Goal: Information Seeking & Learning: Learn about a topic

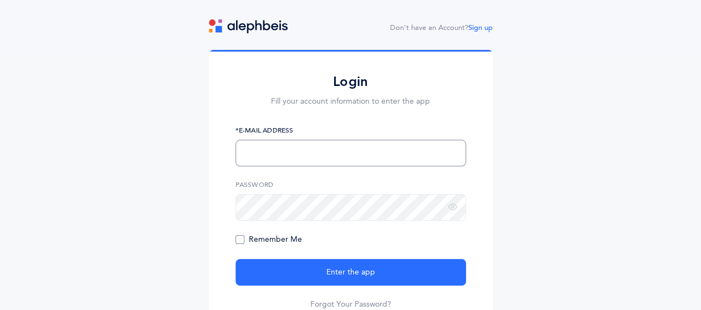
type input "Rschreck@hanc.org"
click at [241, 243] on span "Remember Me" at bounding box center [269, 239] width 67 height 9
click at [0, 0] on input "Remember Me" at bounding box center [0, 0] width 0 height 0
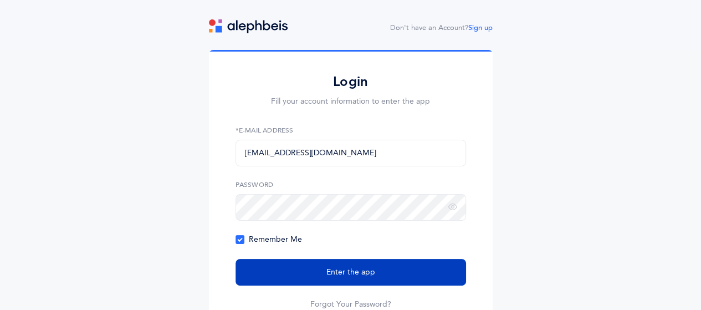
click at [284, 272] on button "Enter the app" at bounding box center [351, 272] width 231 height 27
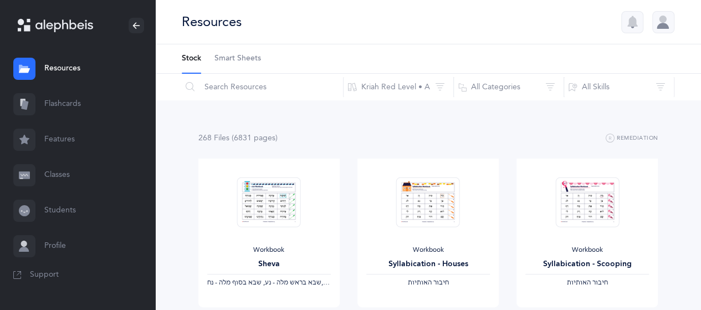
click at [63, 109] on link "Flashcards" at bounding box center [77, 103] width 155 height 35
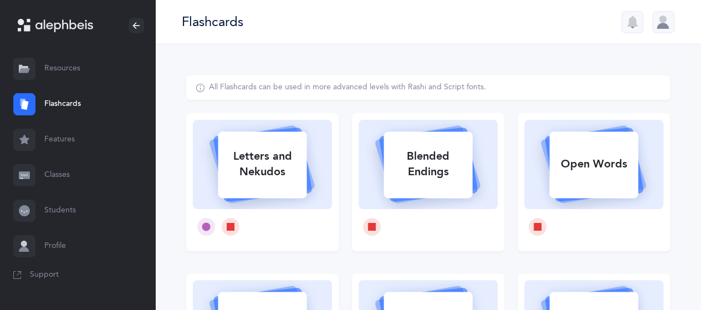
click at [279, 167] on div "Letters and Nekudos" at bounding box center [262, 164] width 89 height 44
select select
select select "single"
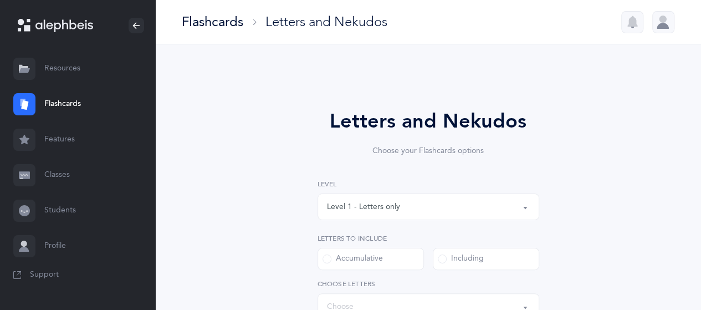
select select "27"
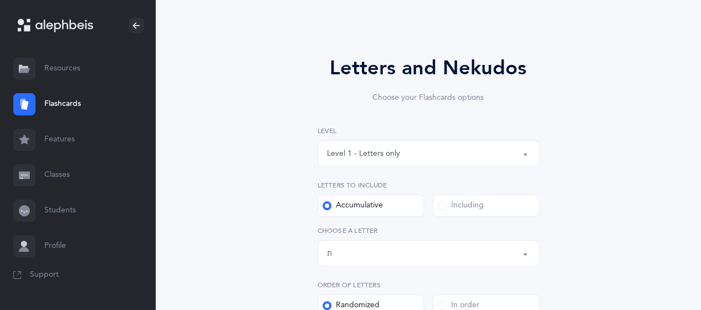
scroll to position [56, 0]
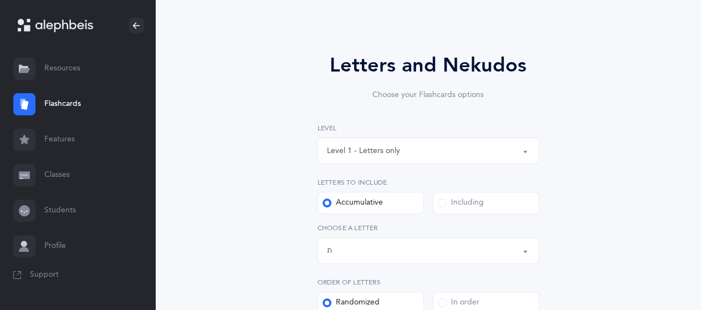
click at [523, 154] on button "Level 1 - Letters only" at bounding box center [429, 150] width 222 height 27
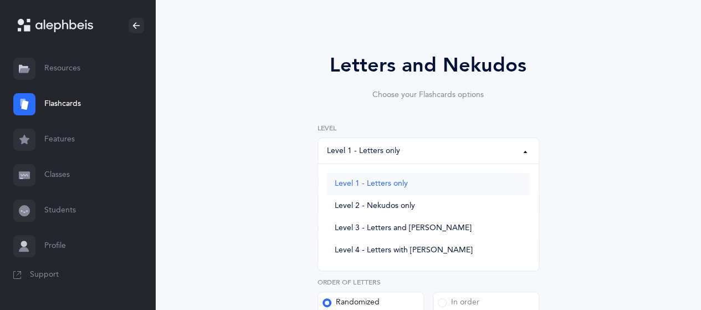
click at [406, 188] on link "Level 1 - Letters only" at bounding box center [428, 184] width 203 height 22
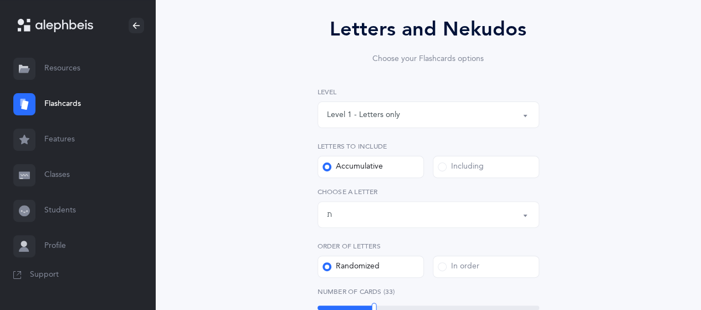
scroll to position [94, 0]
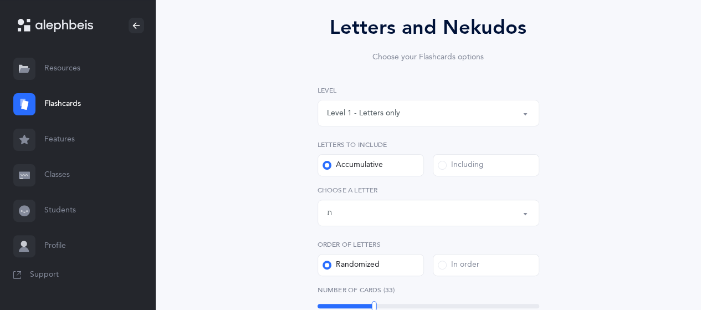
click at [519, 221] on div "Letters up until: ת" at bounding box center [428, 212] width 203 height 19
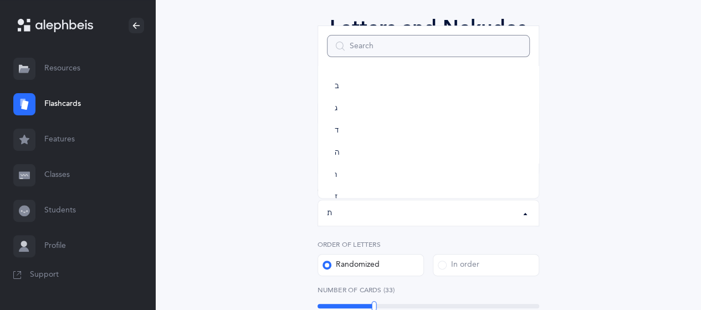
scroll to position [0, 0]
click at [604, 91] on div "Letters and Nekudos Choose your Flashcards options Level 1 - Letters only Level…" at bounding box center [428, 312] width 484 height 661
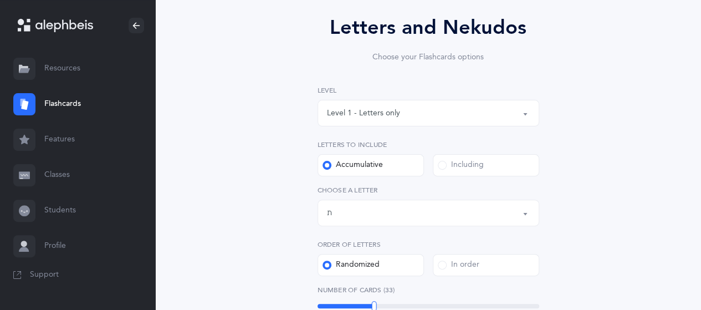
click at [523, 224] on button "Letters up until: ת" at bounding box center [429, 213] width 222 height 27
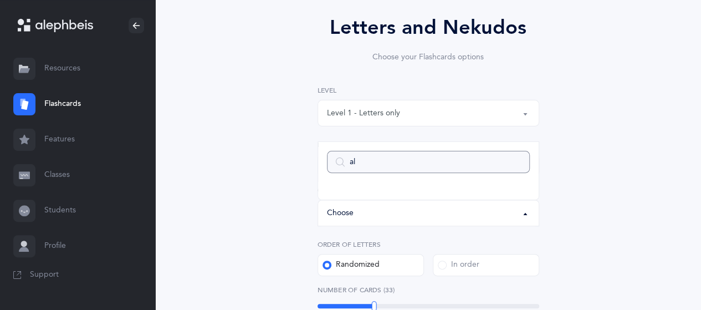
type input "all"
click at [517, 162] on input "all" at bounding box center [428, 162] width 203 height 22
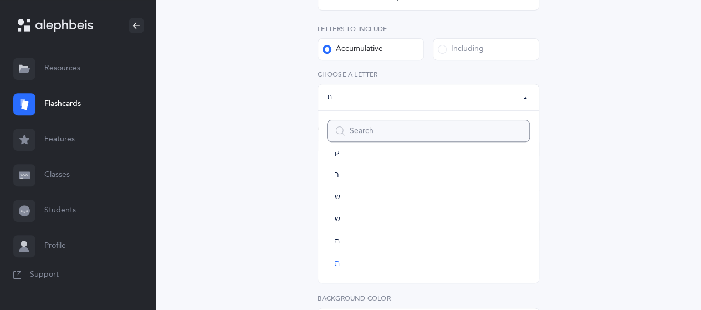
scroll to position [139, 0]
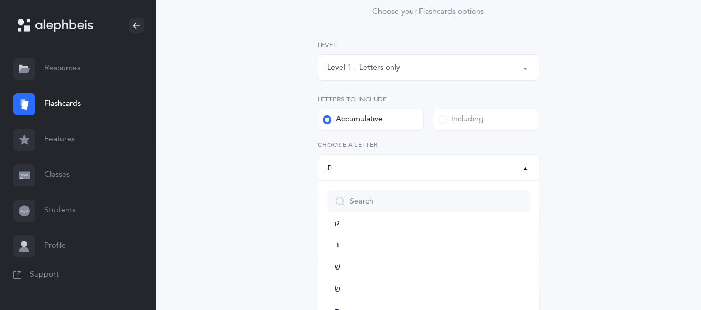
click at [603, 199] on div "Letters and Nekudos Choose your Flashcards options Level 1 - Letters only Level…" at bounding box center [428, 266] width 484 height 661
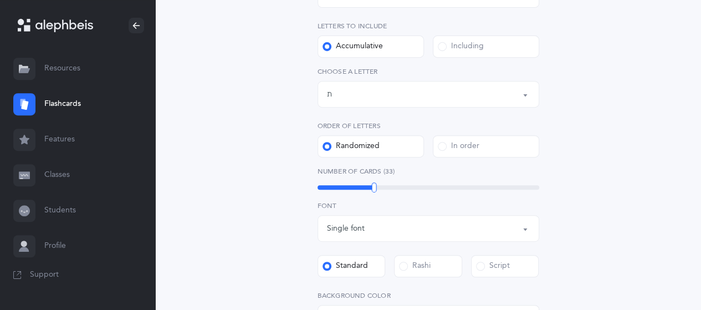
scroll to position [212, 0]
click at [323, 190] on div at bounding box center [325, 188] width 5 height 10
click at [319, 198] on div "Level 1 - Letters only Level 2 - Nekudos only Level 3 - Letters and Nekudos Lev…" at bounding box center [429, 223] width 222 height 513
click at [521, 235] on div "Single font" at bounding box center [428, 229] width 203 height 19
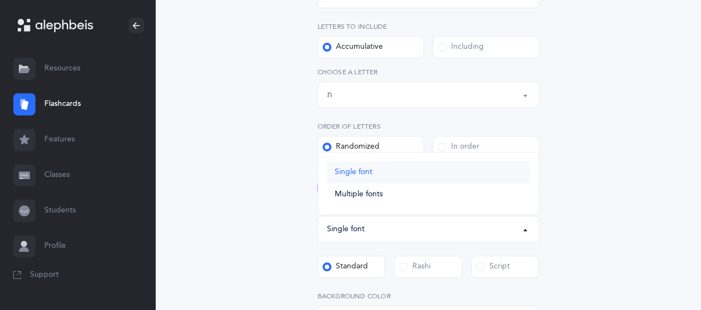
click at [363, 181] on link "Single font" at bounding box center [428, 172] width 203 height 22
select select "single"
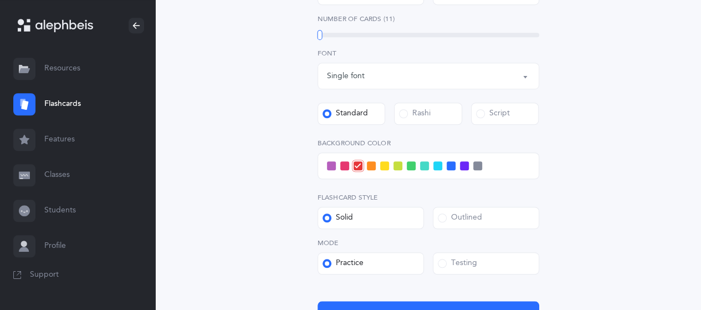
scroll to position [365, 0]
click at [477, 167] on span at bounding box center [477, 165] width 9 height 9
click at [0, 0] on input "checkbox" at bounding box center [0, 0] width 0 height 0
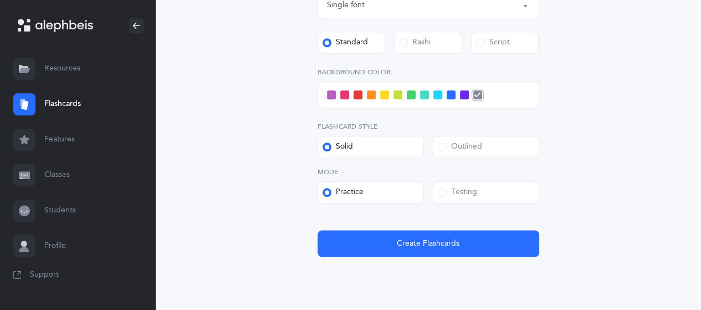
scroll to position [436, 0]
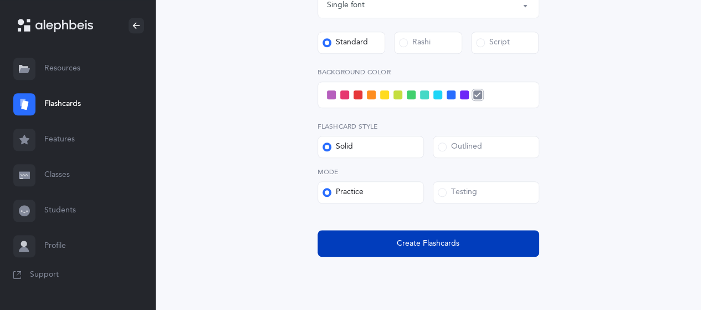
click at [453, 245] on span "Create Flashcards" at bounding box center [428, 244] width 63 height 12
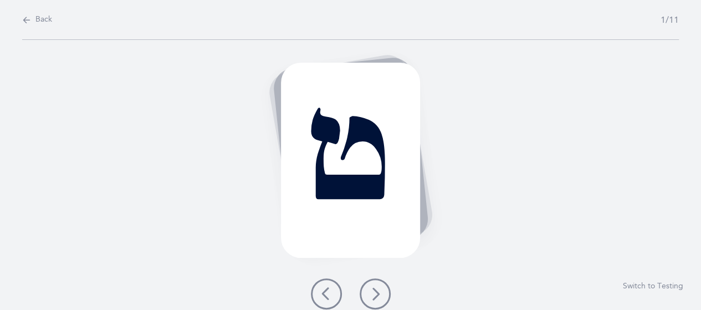
scroll to position [0, 0]
click at [380, 288] on icon at bounding box center [379, 293] width 13 height 13
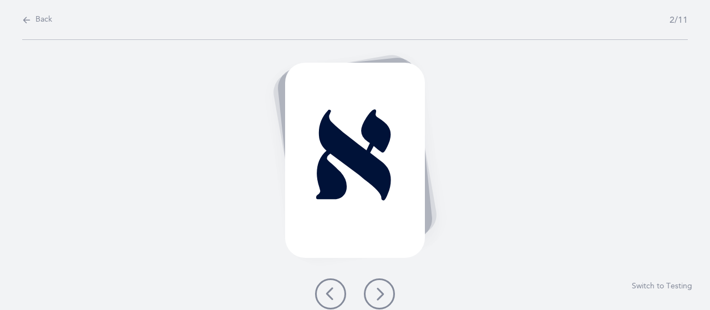
click at [386, 297] on button at bounding box center [379, 293] width 31 height 31
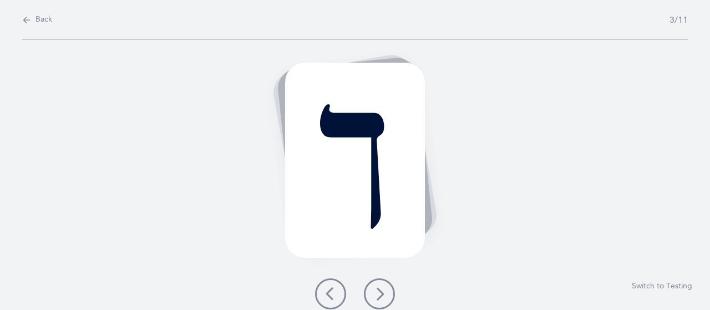
click at [386, 299] on button at bounding box center [379, 293] width 31 height 31
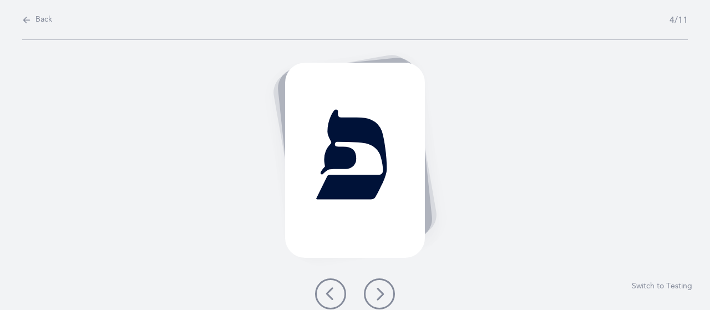
click at [386, 298] on button at bounding box center [379, 293] width 31 height 31
click at [383, 298] on icon at bounding box center [379, 293] width 13 height 13
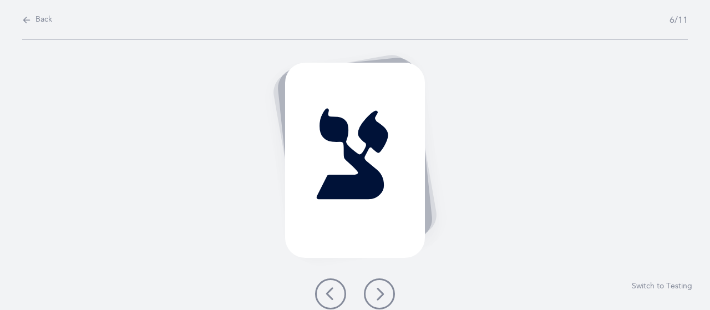
click at [381, 298] on icon at bounding box center [379, 293] width 13 height 13
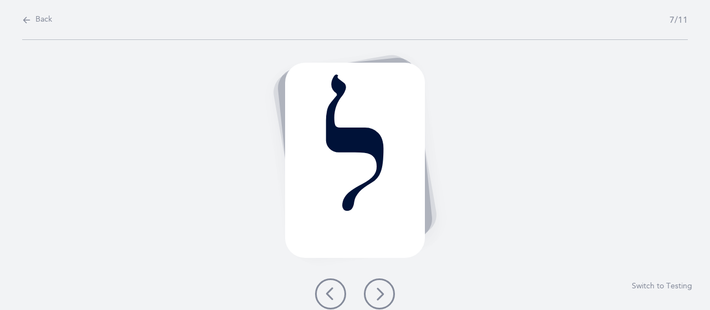
click at [380, 298] on icon at bounding box center [379, 293] width 13 height 13
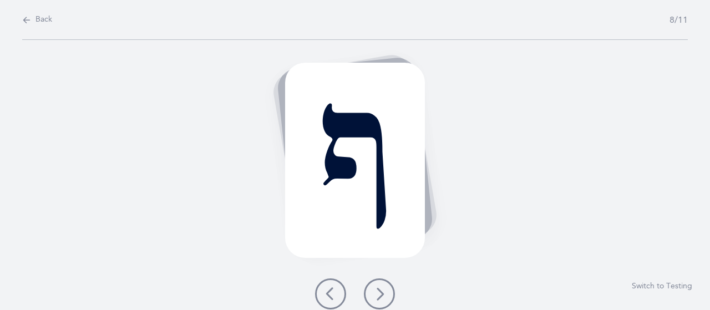
click at [381, 295] on icon at bounding box center [379, 293] width 13 height 13
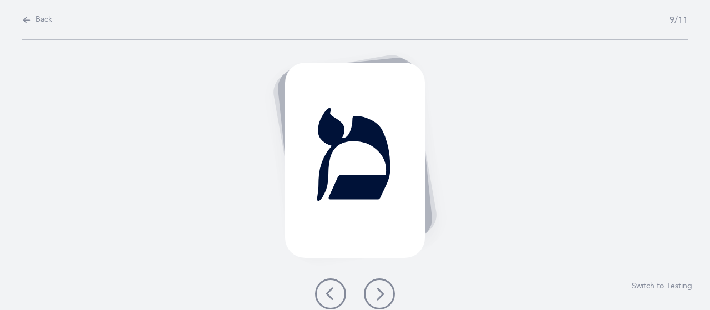
click at [378, 294] on icon at bounding box center [379, 293] width 13 height 13
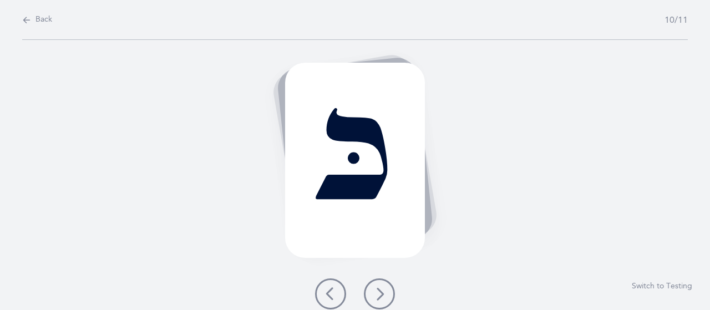
click at [378, 293] on icon at bounding box center [379, 293] width 13 height 13
click at [378, 292] on icon at bounding box center [379, 293] width 13 height 13
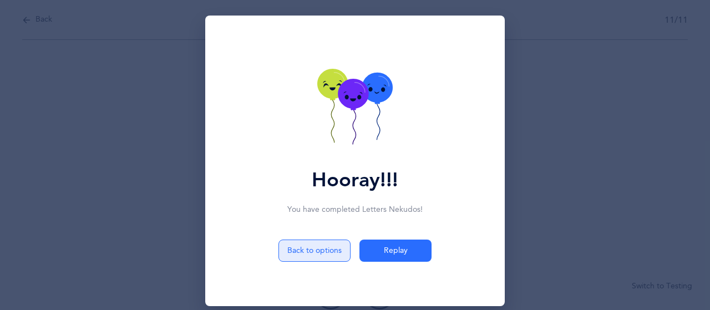
click at [336, 261] on button "Back to options" at bounding box center [314, 251] width 72 height 22
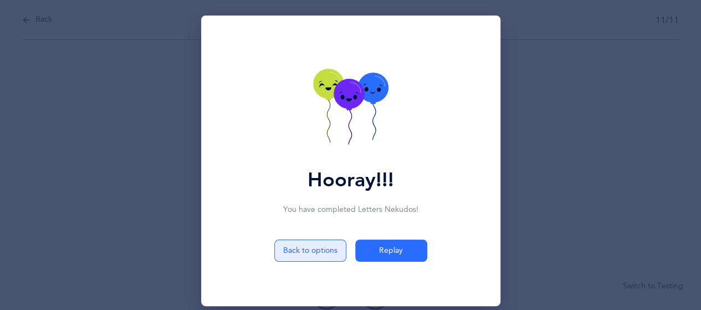
select select "27"
select select "single"
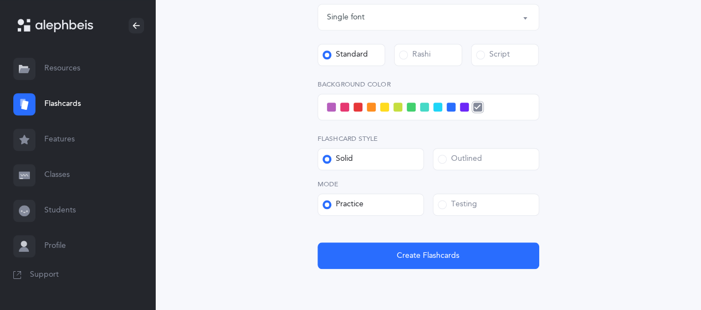
scroll to position [424, 0]
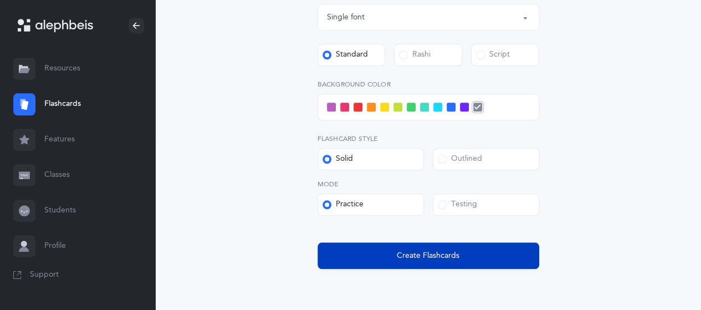
click at [446, 253] on span "Create Flashcards" at bounding box center [428, 256] width 63 height 12
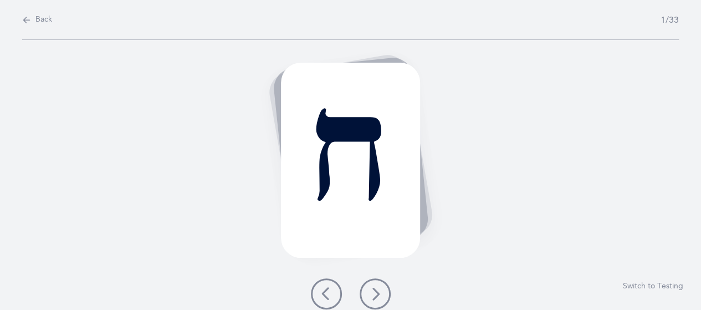
scroll to position [0, 0]
click at [386, 296] on button at bounding box center [379, 293] width 31 height 31
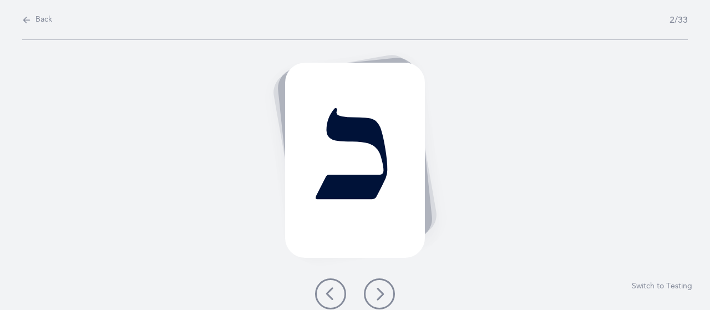
click at [383, 291] on icon at bounding box center [379, 293] width 13 height 13
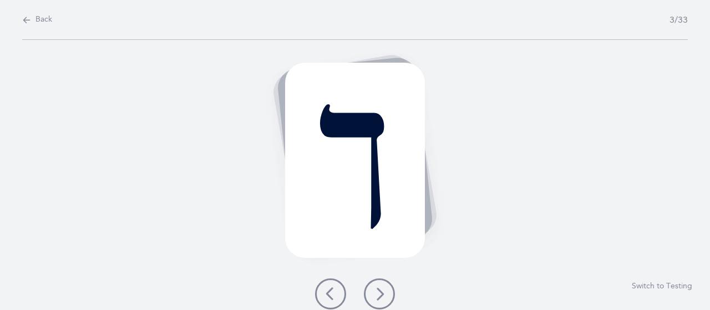
click at [389, 296] on button at bounding box center [379, 293] width 31 height 31
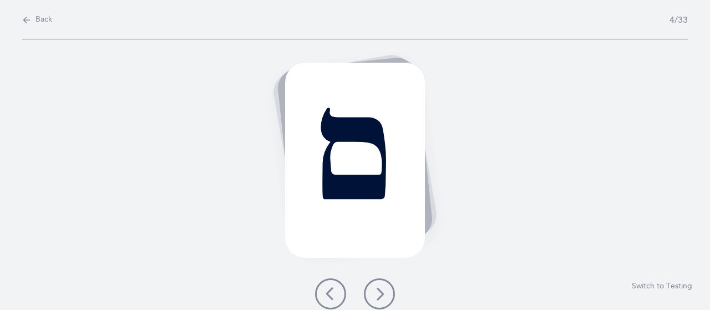
click at [381, 293] on icon at bounding box center [379, 293] width 13 height 13
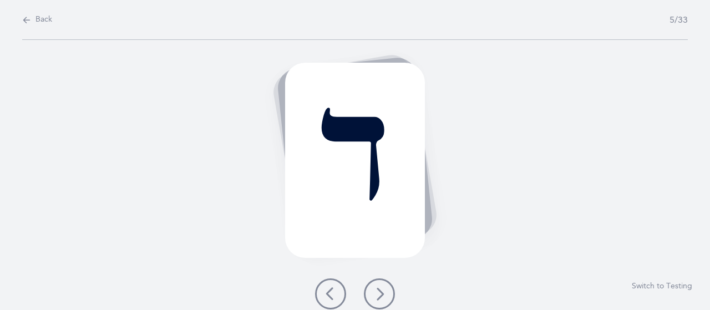
click at [381, 289] on icon at bounding box center [379, 293] width 13 height 13
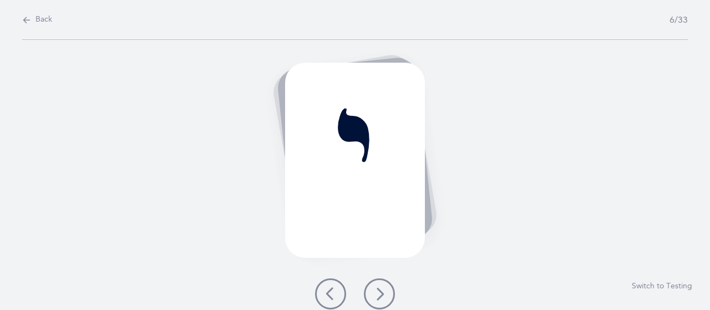
click at [654, 289] on button "Switch to Testing" at bounding box center [661, 286] width 60 height 11
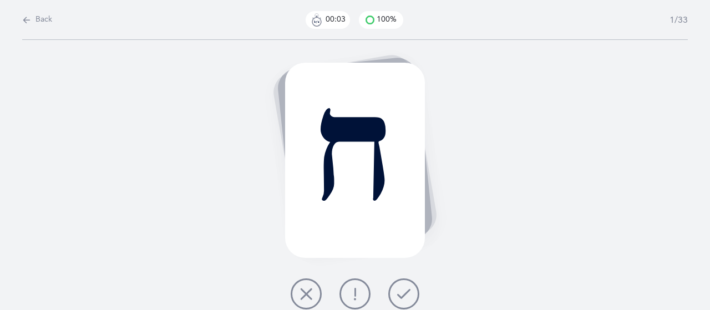
click at [381, 198] on div "ח" at bounding box center [355, 160] width 140 height 195
click at [404, 297] on icon at bounding box center [403, 293] width 13 height 13
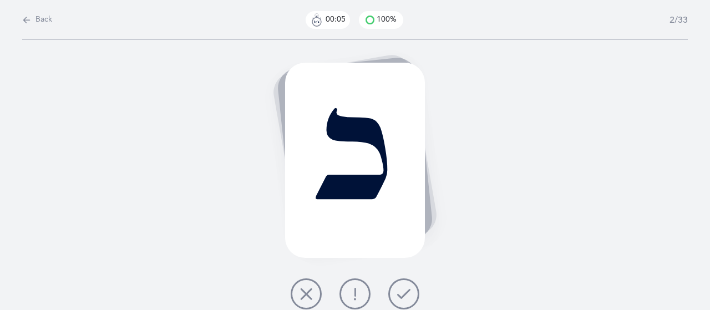
click at [410, 298] on button at bounding box center [403, 293] width 31 height 31
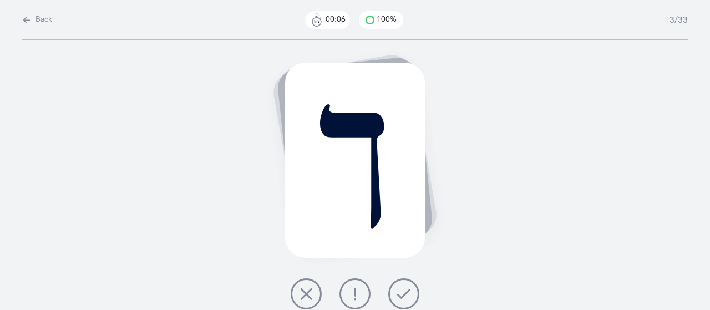
click at [355, 298] on icon at bounding box center [354, 293] width 13 height 13
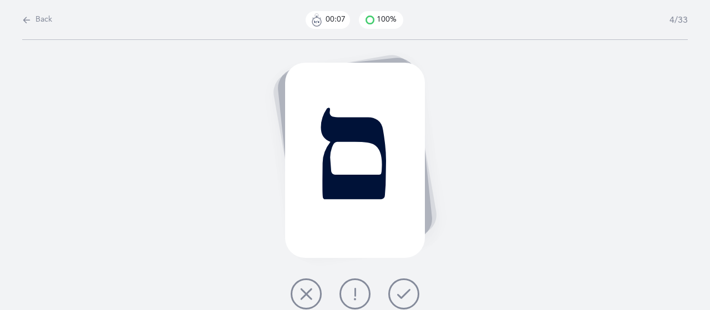
click at [361, 304] on button at bounding box center [354, 293] width 31 height 31
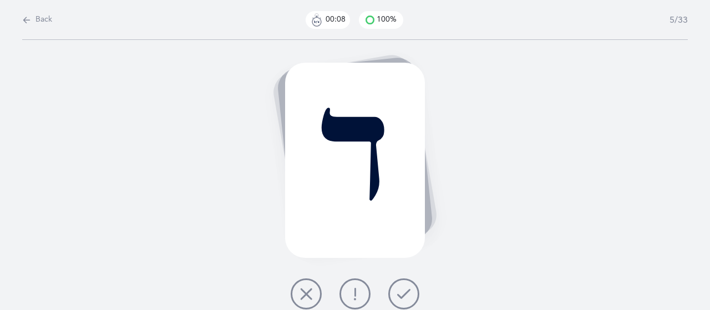
click at [407, 298] on icon at bounding box center [403, 293] width 13 height 13
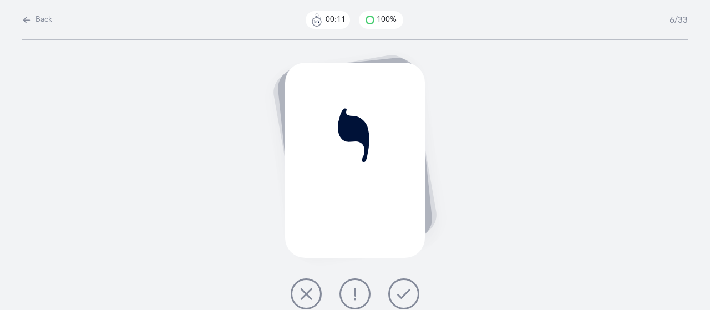
click at [43, 24] on span "Back" at bounding box center [43, 19] width 17 height 11
select select "27"
select select "single"
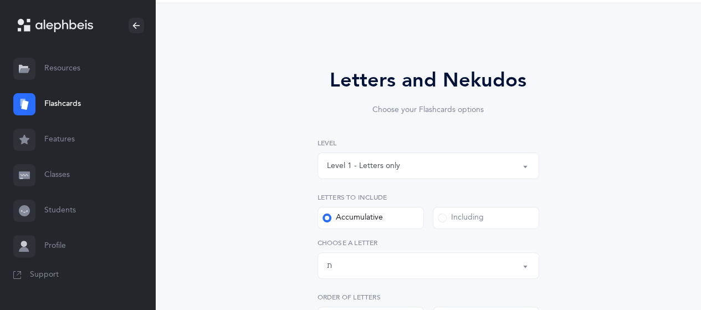
scroll to position [39, 0]
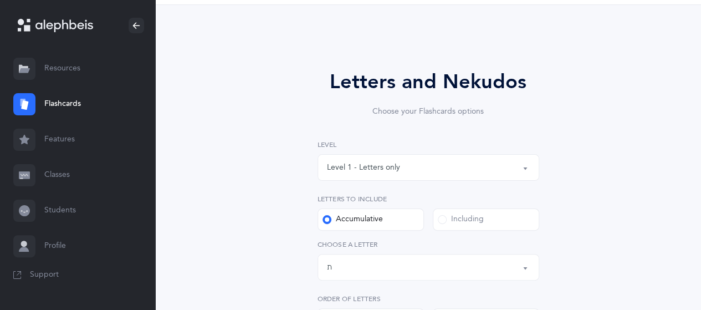
click at [520, 178] on button "Level 1 - Letters only" at bounding box center [429, 167] width 222 height 27
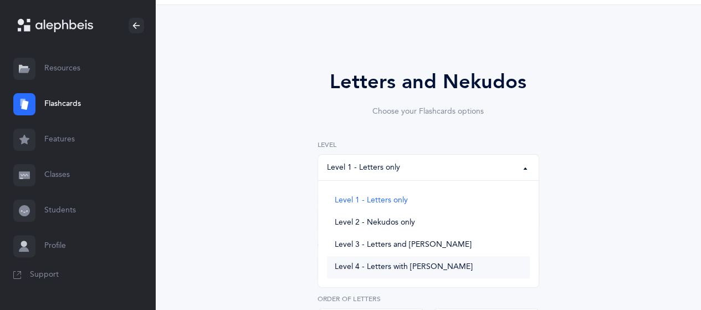
click at [431, 271] on span "Level 4 - Letters with [PERSON_NAME]" at bounding box center [404, 267] width 138 height 10
select select "4"
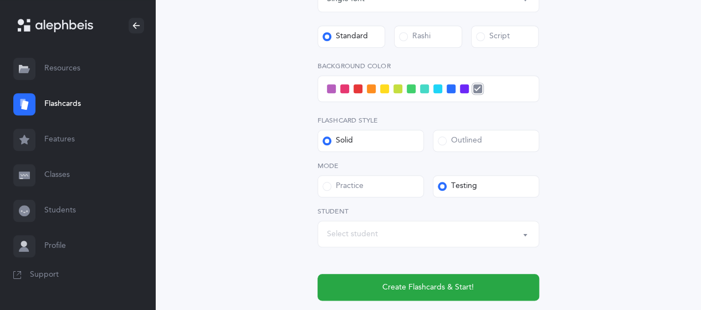
scroll to position [498, 0]
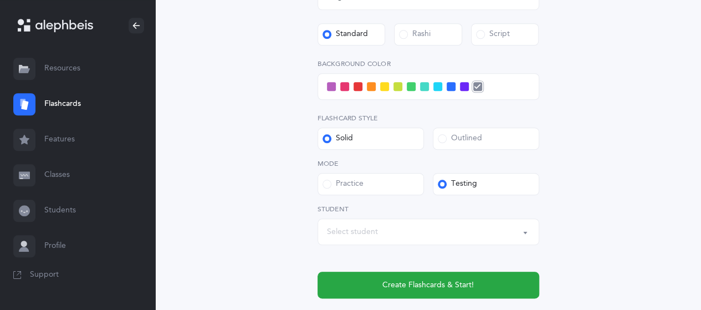
click at [319, 191] on label "Practice" at bounding box center [371, 184] width 106 height 22
click at [0, 0] on input "Practice" at bounding box center [0, 0] width 0 height 0
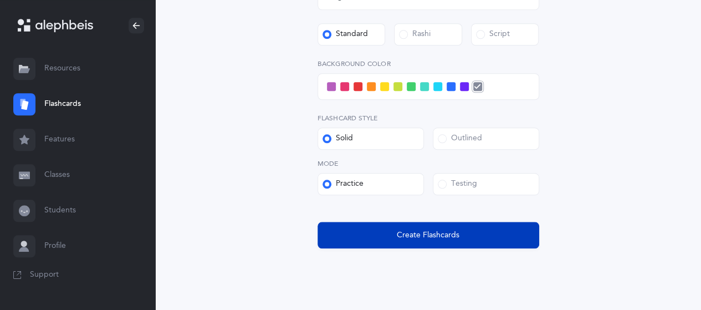
click at [444, 240] on span "Create Flashcards" at bounding box center [428, 236] width 63 height 12
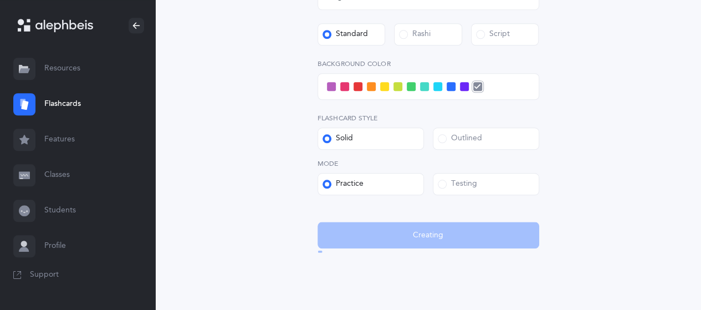
scroll to position [0, 0]
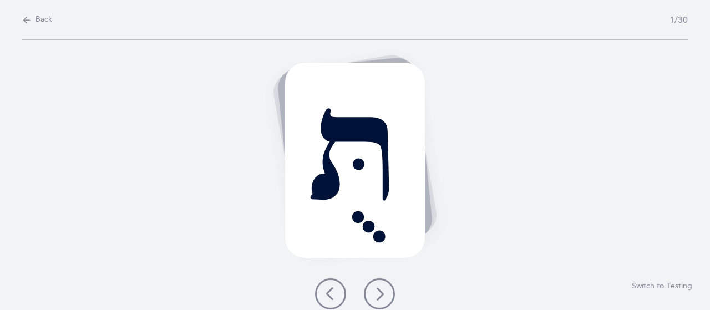
click at [386, 295] on button at bounding box center [379, 293] width 31 height 31
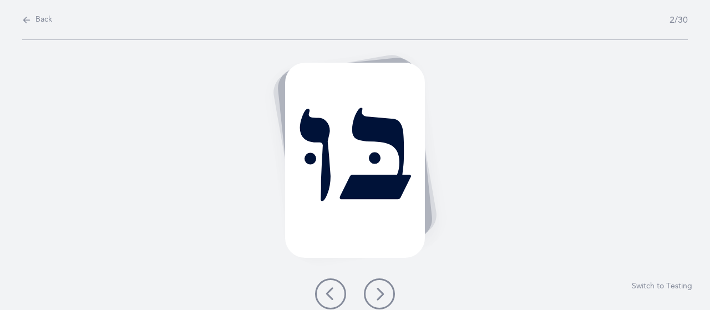
click at [384, 297] on icon at bounding box center [379, 293] width 13 height 13
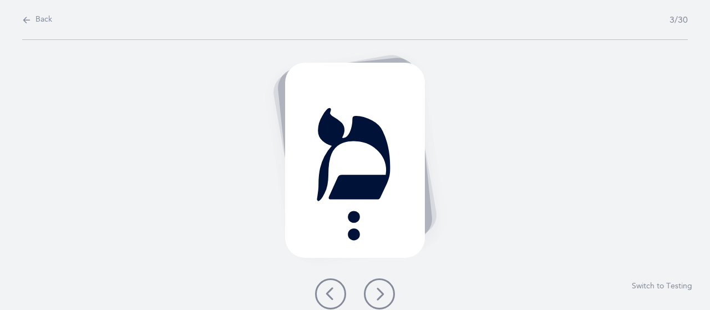
click at [381, 299] on icon at bounding box center [379, 293] width 13 height 13
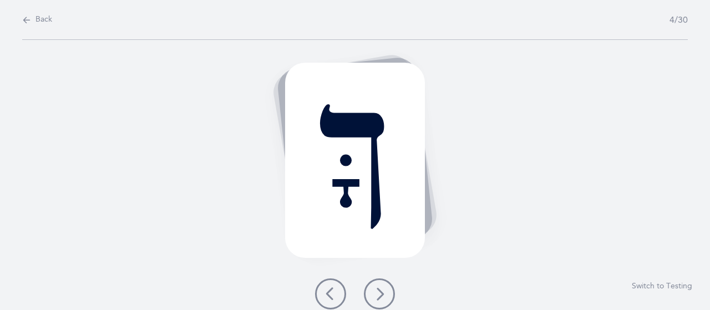
click at [381, 297] on icon at bounding box center [379, 293] width 13 height 13
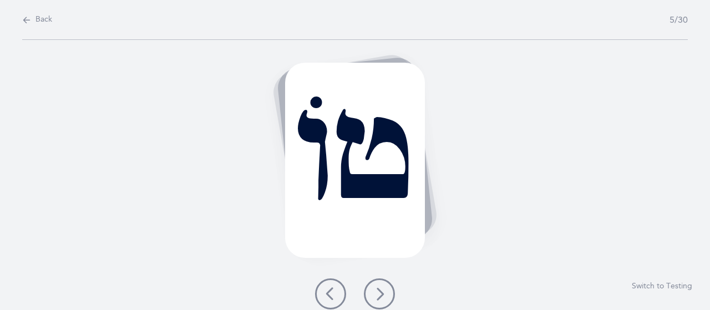
click at [382, 297] on icon at bounding box center [379, 293] width 13 height 13
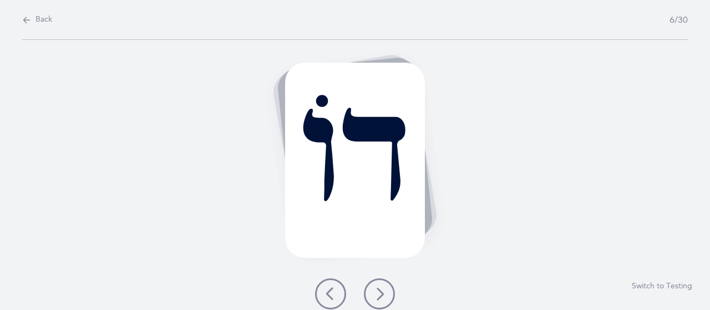
click at [381, 305] on button at bounding box center [379, 293] width 31 height 31
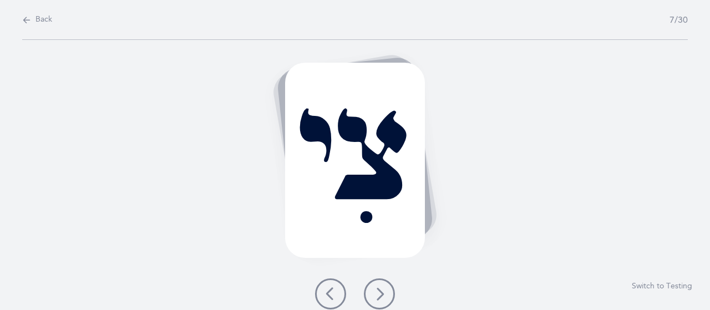
click at [375, 289] on icon at bounding box center [379, 293] width 13 height 13
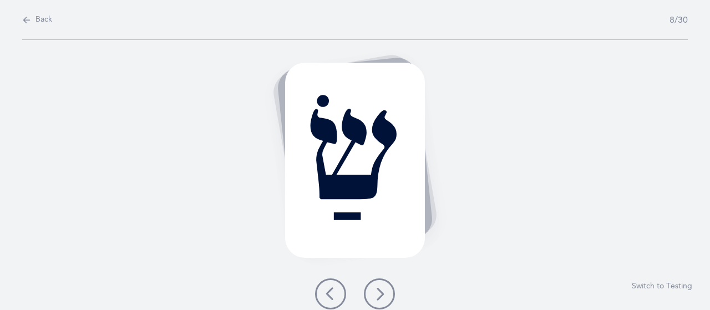
click at [381, 291] on icon at bounding box center [379, 293] width 13 height 13
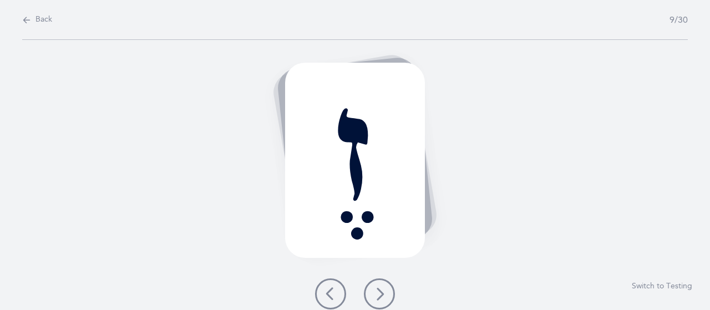
click at [376, 290] on icon at bounding box center [379, 293] width 13 height 13
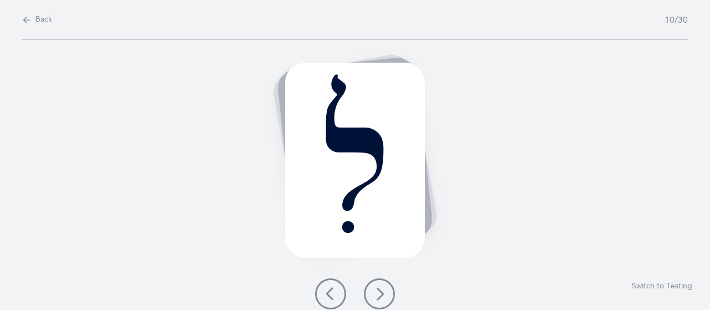
click at [49, 19] on span "Back" at bounding box center [43, 19] width 17 height 11
select select "4"
select select "27"
select select "single"
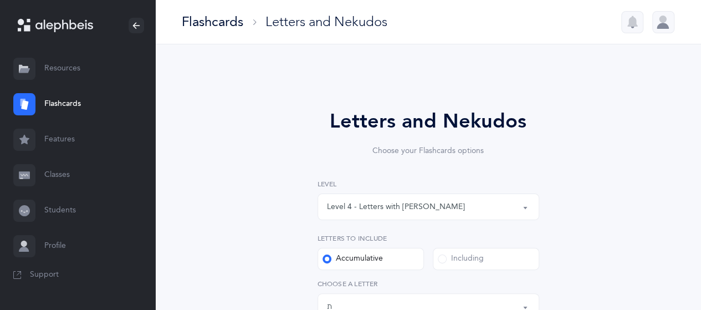
click at [64, 73] on link "Resources" at bounding box center [77, 68] width 155 height 35
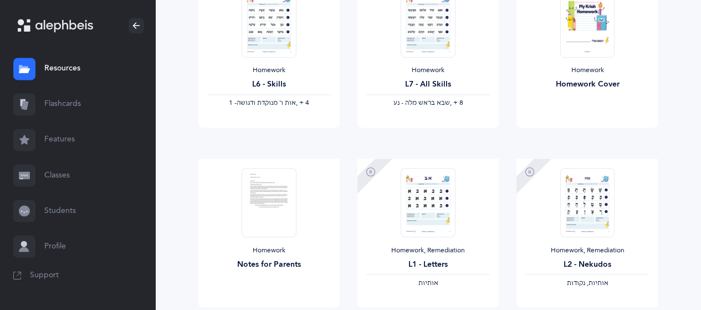
scroll to position [898, 0]
click at [50, 253] on link "Profile" at bounding box center [77, 245] width 155 height 35
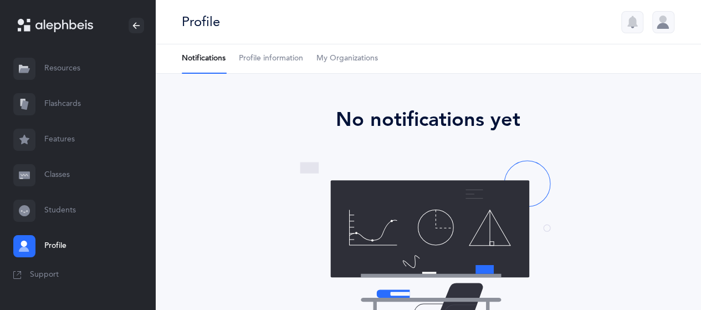
click at [67, 210] on link "Students" at bounding box center [77, 210] width 155 height 35
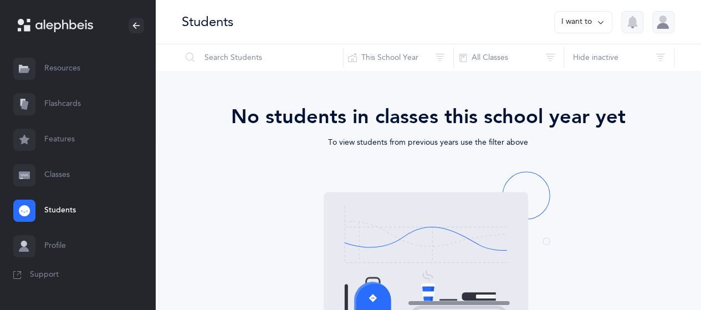
click at [59, 177] on link "Classes" at bounding box center [77, 174] width 155 height 35
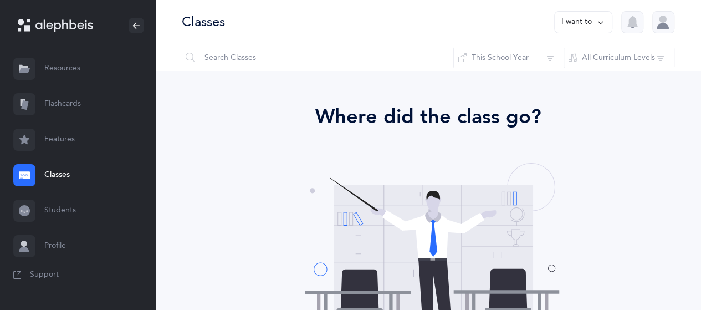
click at [62, 146] on link "Features" at bounding box center [77, 139] width 155 height 35
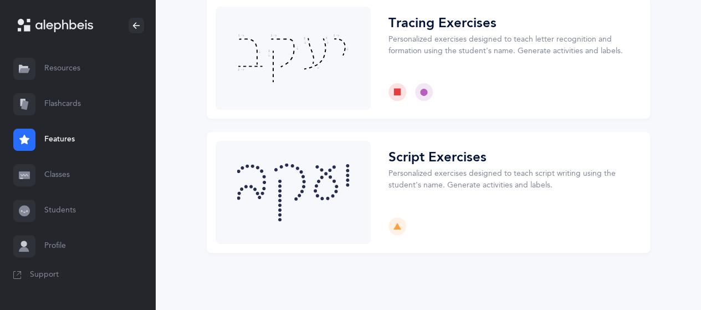
scroll to position [43, 0]
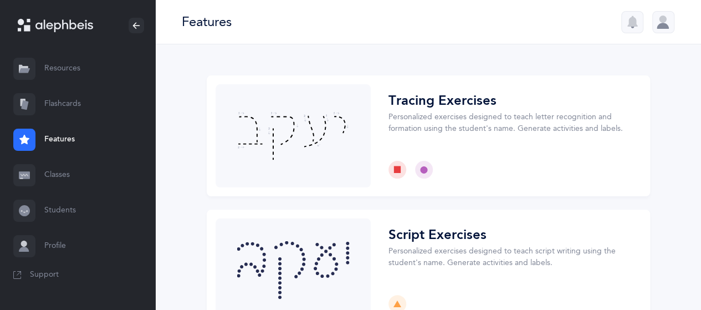
click at [70, 109] on link "Flashcards" at bounding box center [77, 103] width 155 height 35
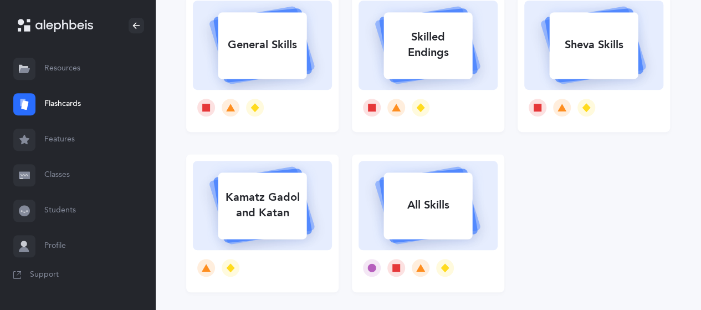
scroll to position [327, 0]
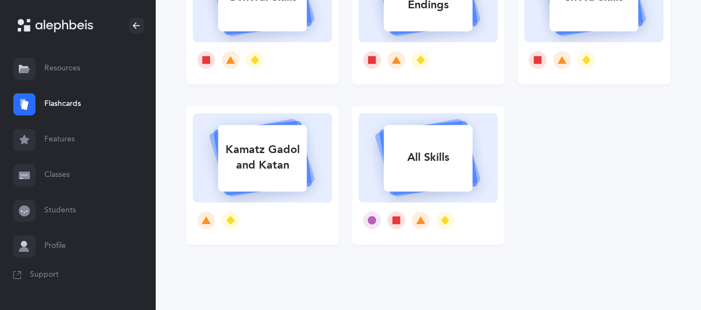
click at [432, 163] on div "All Skills" at bounding box center [428, 157] width 89 height 29
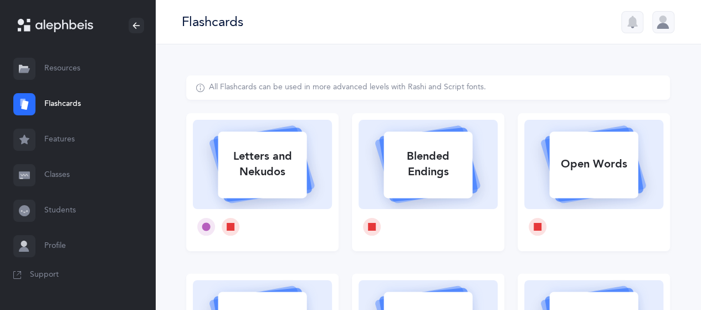
select select "single"
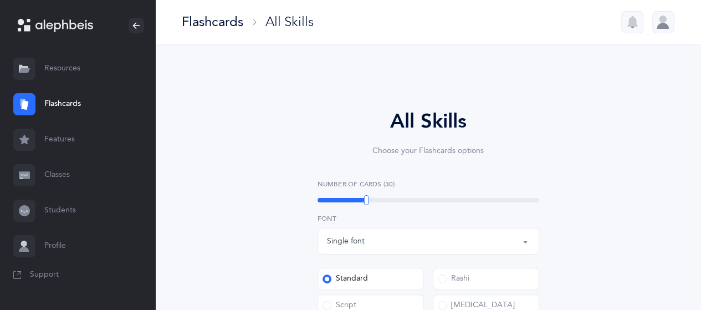
select select
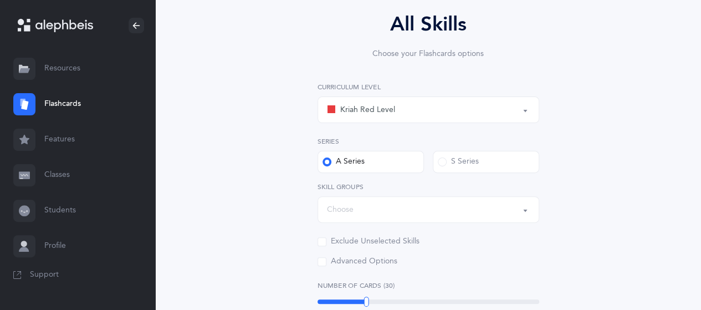
scroll to position [98, 0]
click at [520, 119] on button "Kriah Red Level" at bounding box center [429, 109] width 222 height 27
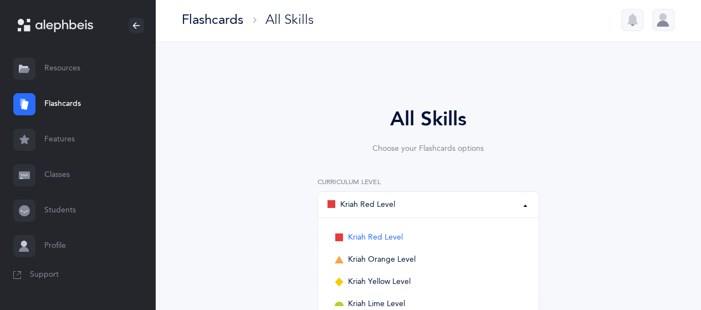
scroll to position [0, 0]
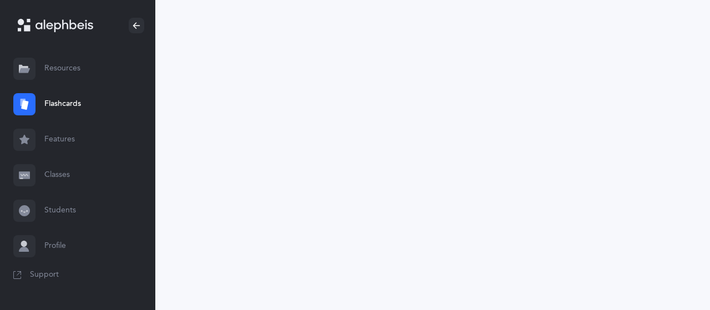
click at [65, 72] on link "Resources" at bounding box center [77, 68] width 155 height 35
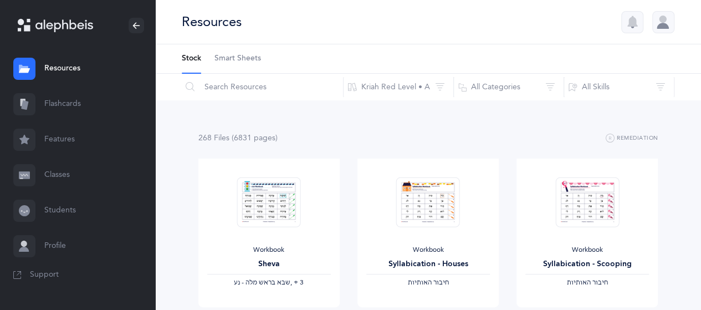
click at [249, 52] on link "Smart Sheets" at bounding box center [238, 58] width 47 height 29
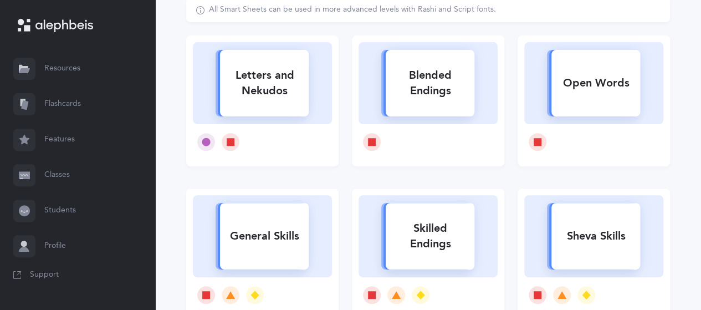
scroll to position [137, 0]
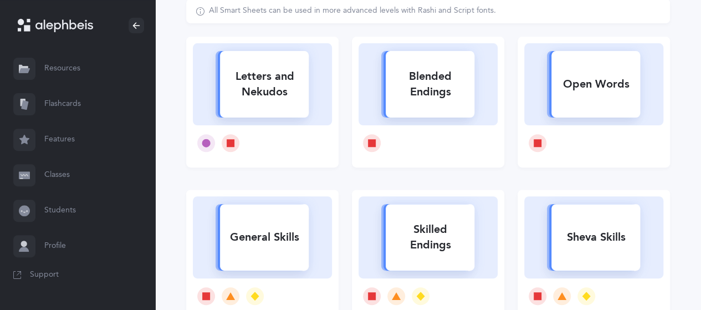
click at [287, 100] on div "Letters and Nekudos" at bounding box center [264, 84] width 89 height 44
select select
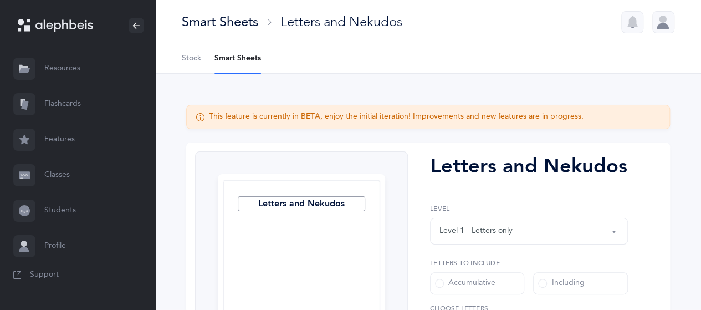
select select "27"
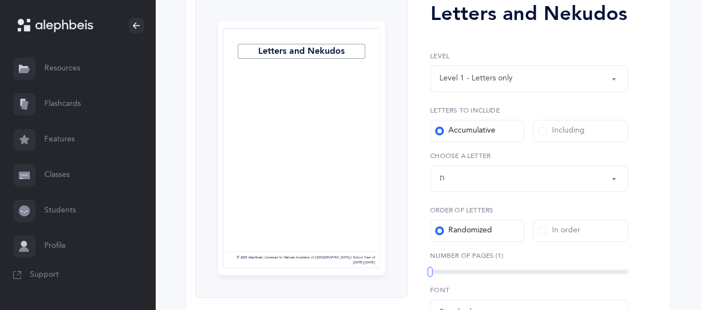
scroll to position [151, 0]
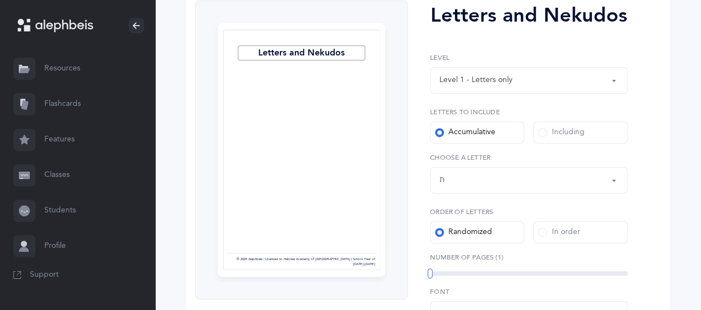
click at [613, 83] on button "Level 1 - Letters only" at bounding box center [529, 80] width 198 height 27
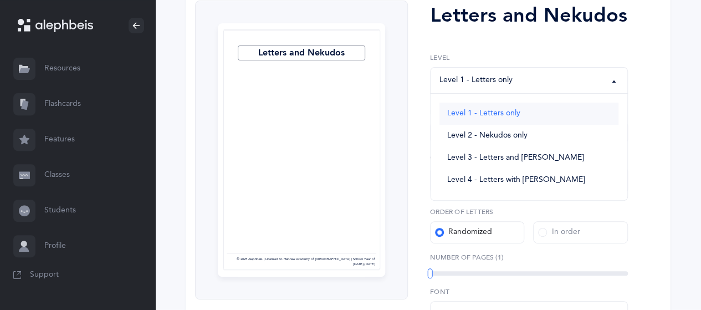
click at [514, 121] on link "Level 1 - Letters only" at bounding box center [529, 114] width 179 height 22
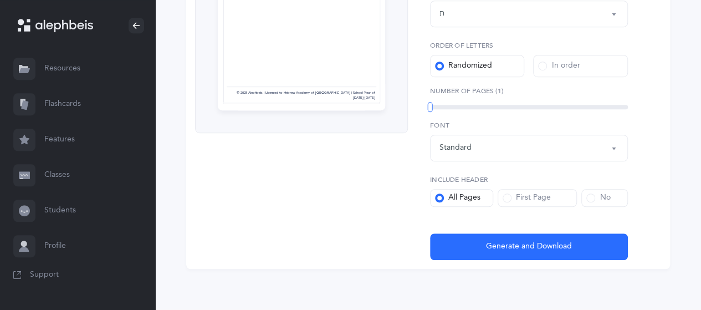
scroll to position [319, 0]
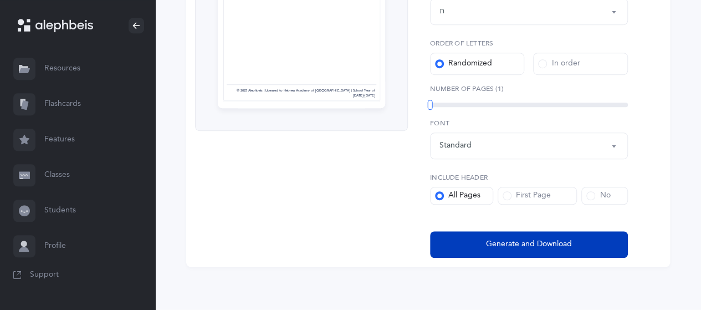
click at [542, 248] on span "Generate and Download" at bounding box center [529, 244] width 86 height 12
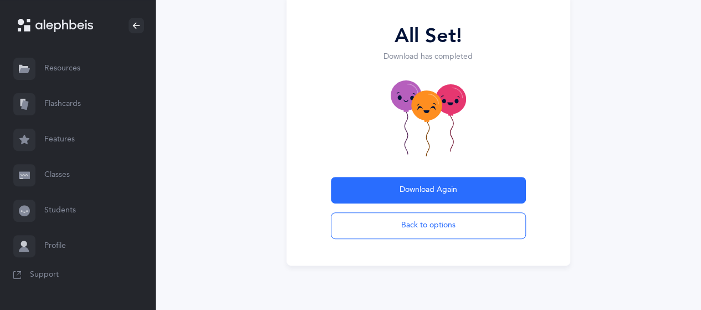
scroll to position [129, 0]
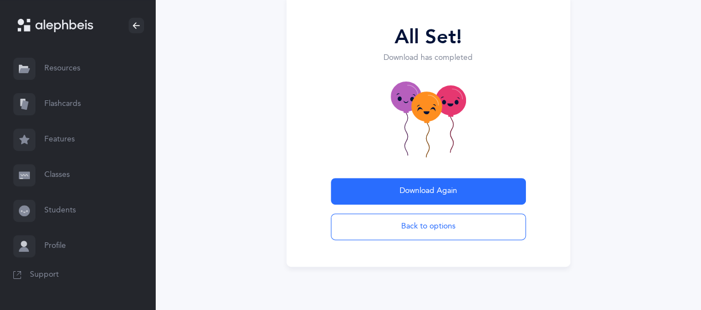
click at [440, 232] on button "Back to options" at bounding box center [428, 226] width 195 height 27
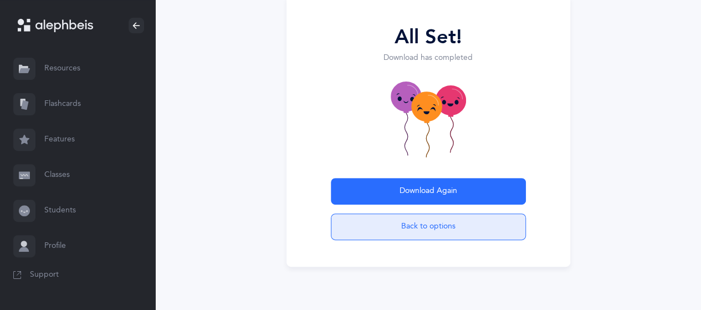
scroll to position [147, 0]
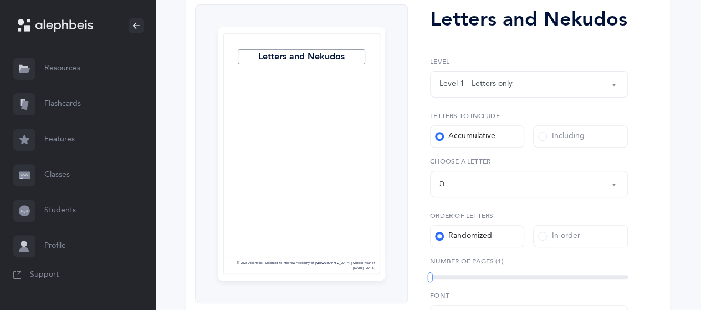
click at [79, 73] on link "Resources" at bounding box center [77, 68] width 155 height 35
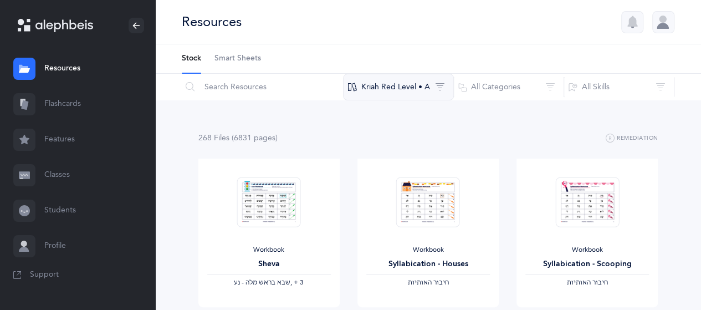
click at [429, 85] on button "Kriah Red Level • A" at bounding box center [398, 87] width 111 height 27
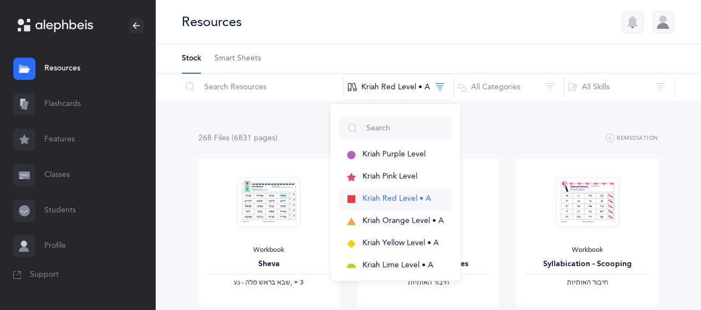
click at [417, 200] on span "Kriah Red Level • A" at bounding box center [397, 198] width 69 height 9
click at [658, 91] on button "All Skills" at bounding box center [619, 87] width 111 height 27
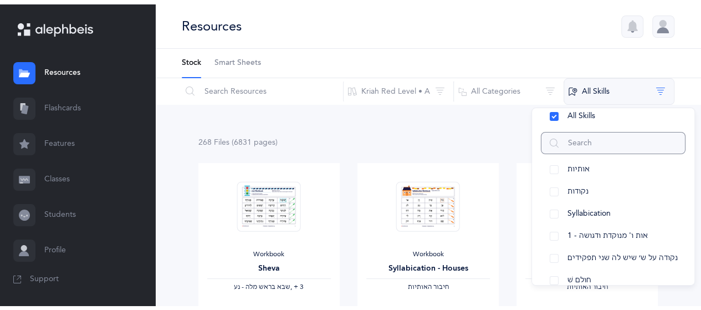
scroll to position [12, 0]
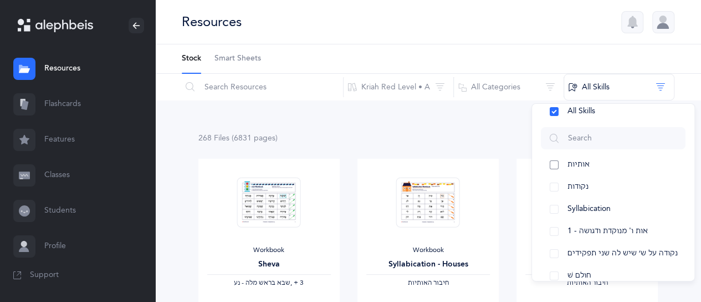
click at [582, 168] on span "אותיות" at bounding box center [579, 164] width 22 height 9
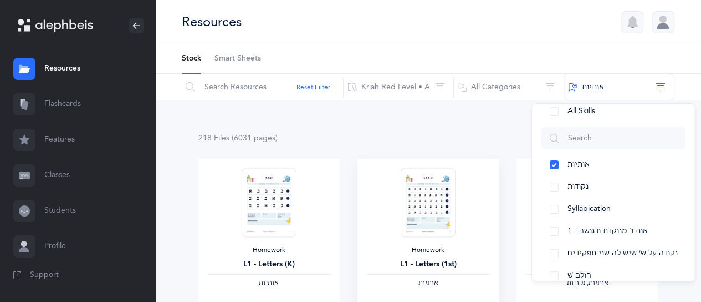
click at [426, 208] on img at bounding box center [428, 201] width 54 height 69
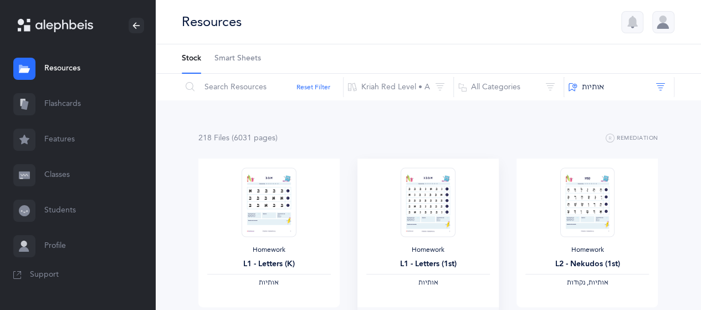
click at [427, 215] on img at bounding box center [428, 201] width 54 height 69
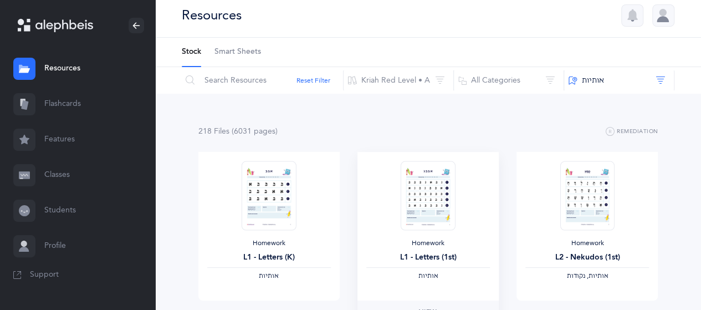
scroll to position [0, 0]
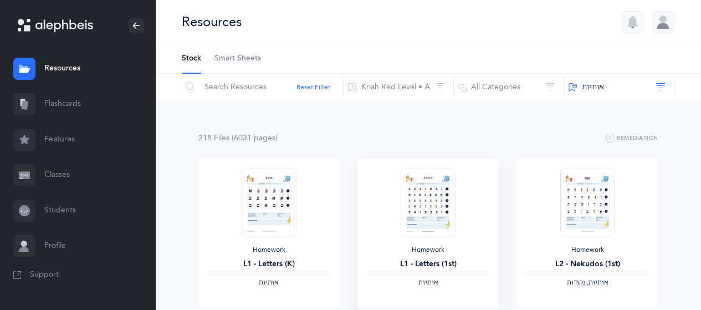
click at [430, 226] on img at bounding box center [428, 201] width 54 height 69
click at [426, 208] on img at bounding box center [428, 201] width 54 height 69
click at [427, 91] on button "Kriah Red Level • A" at bounding box center [398, 87] width 111 height 27
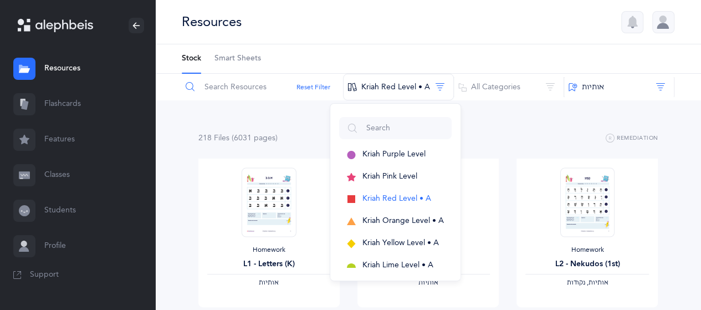
click at [195, 93] on input "text" at bounding box center [262, 87] width 162 height 27
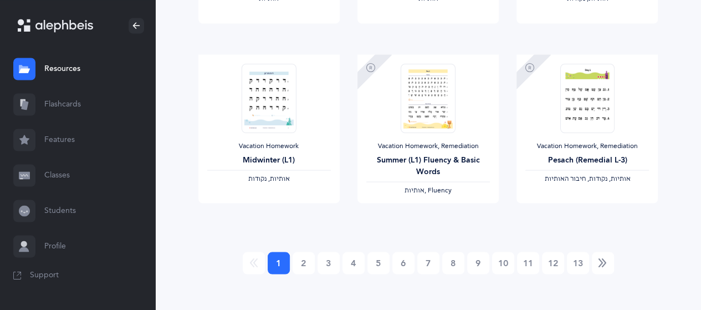
scroll to position [1010, 0]
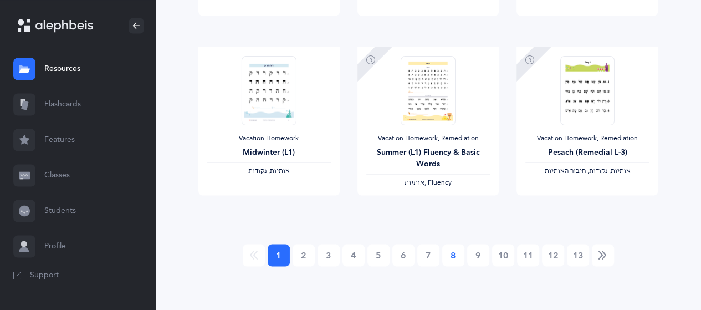
click at [456, 256] on link "8" at bounding box center [453, 255] width 22 height 22
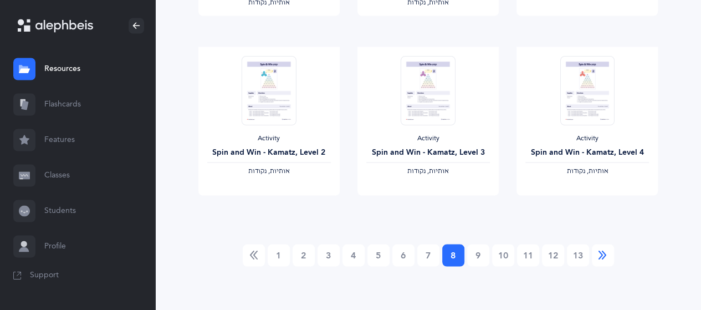
click at [610, 263] on link "Next" at bounding box center [603, 255] width 22 height 22
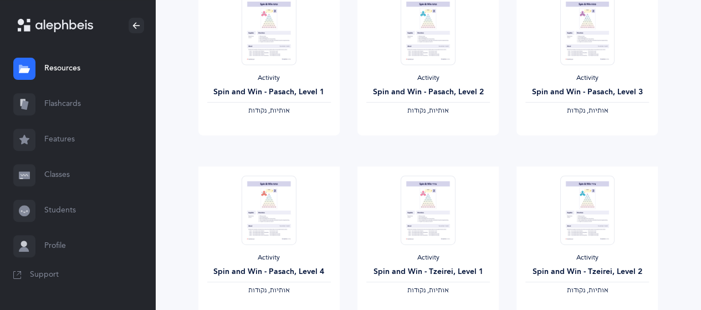
scroll to position [0, 0]
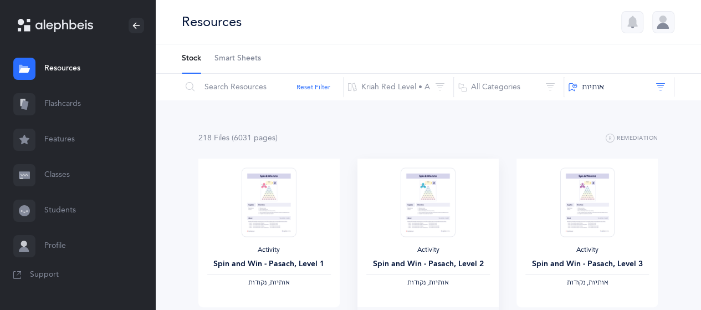
click at [437, 217] on img at bounding box center [428, 201] width 54 height 69
click at [444, 207] on img at bounding box center [428, 201] width 54 height 69
click at [440, 284] on span "‫אותיות, נקודות‬" at bounding box center [428, 282] width 42 height 8
click at [433, 247] on div "Activity" at bounding box center [428, 250] width 124 height 9
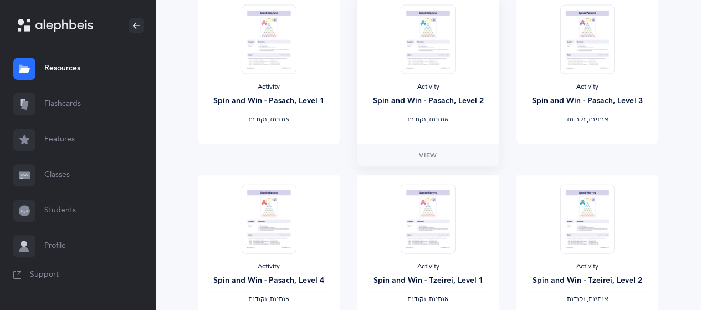
scroll to position [156, 0]
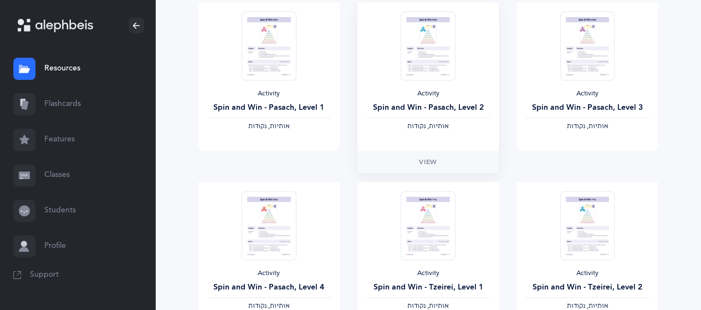
click at [435, 172] on link "View" at bounding box center [428, 162] width 141 height 22
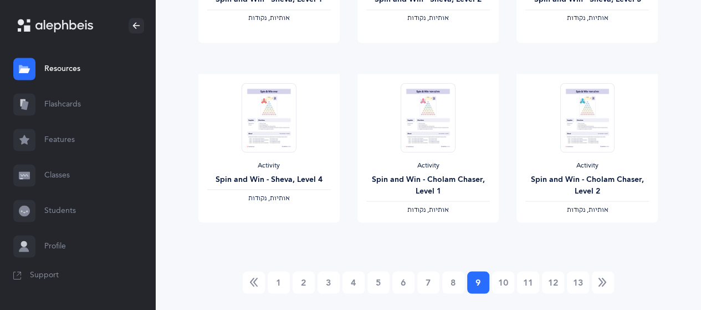
scroll to position [1010, 0]
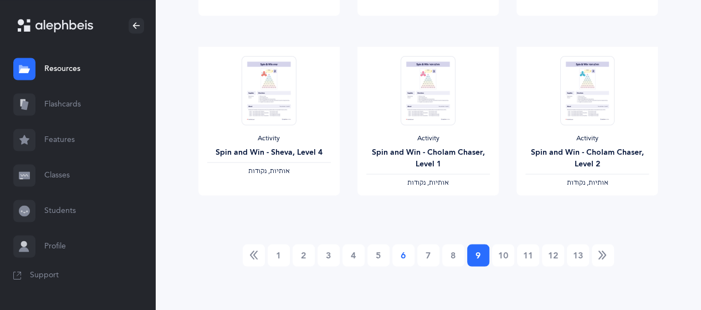
click at [400, 252] on link "6" at bounding box center [404, 255] width 22 height 22
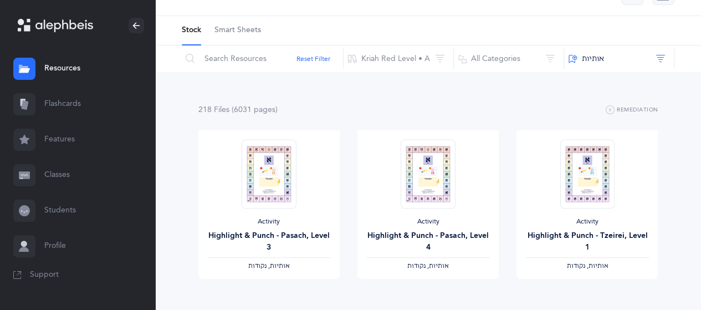
scroll to position [0, 0]
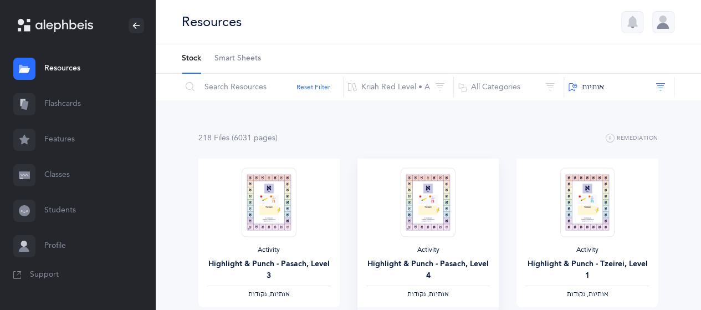
click at [432, 219] on img at bounding box center [428, 201] width 54 height 69
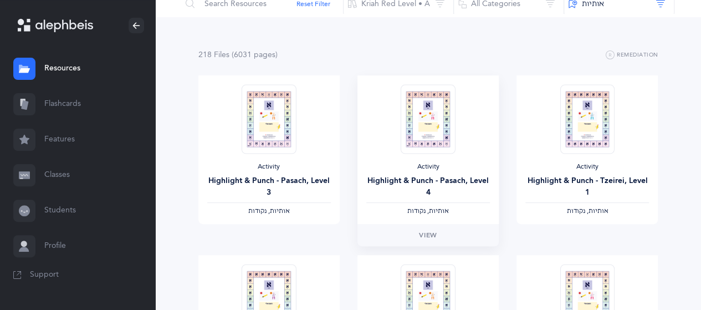
scroll to position [101, 0]
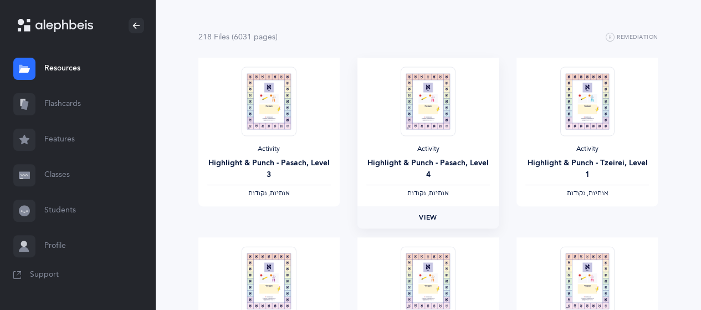
click at [447, 223] on link "View" at bounding box center [428, 217] width 141 height 22
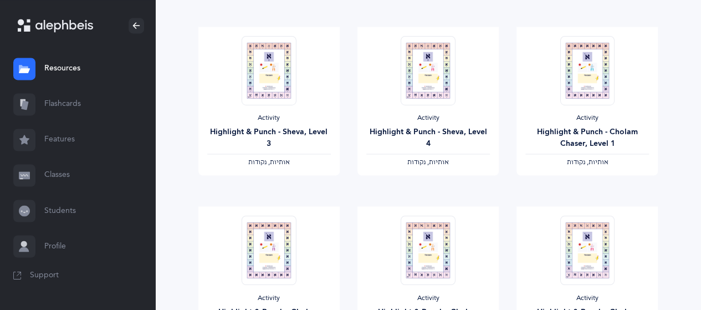
scroll to position [1010, 0]
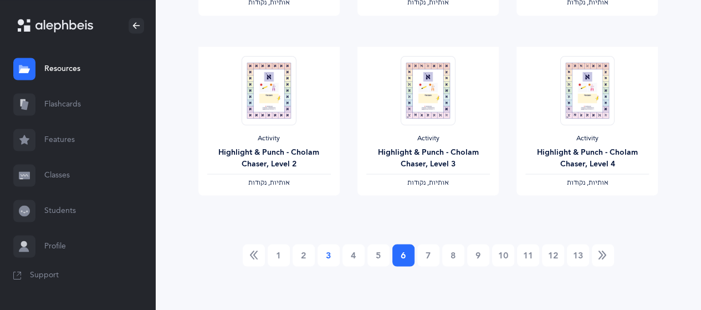
click at [332, 257] on link "3" at bounding box center [329, 255] width 22 height 22
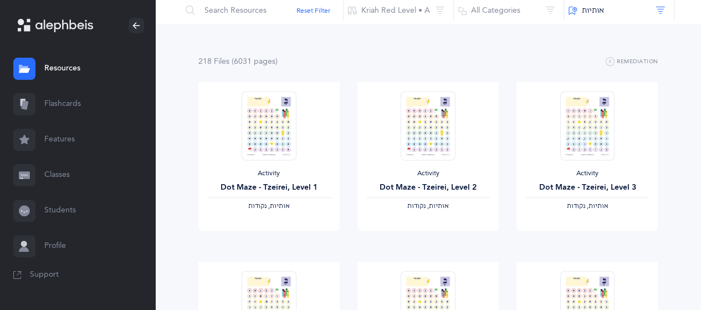
scroll to position [77, 0]
click at [426, 142] on img at bounding box center [428, 125] width 54 height 69
click at [428, 243] on span "View" at bounding box center [428, 242] width 18 height 10
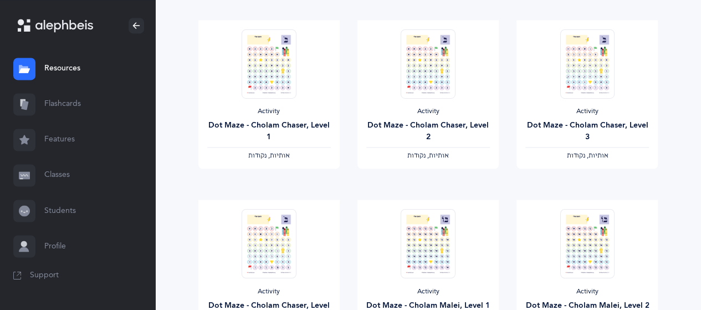
scroll to position [1010, 0]
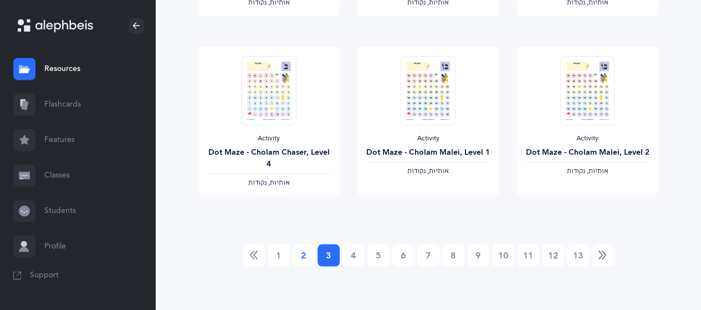
click at [309, 263] on link "2" at bounding box center [304, 255] width 22 height 22
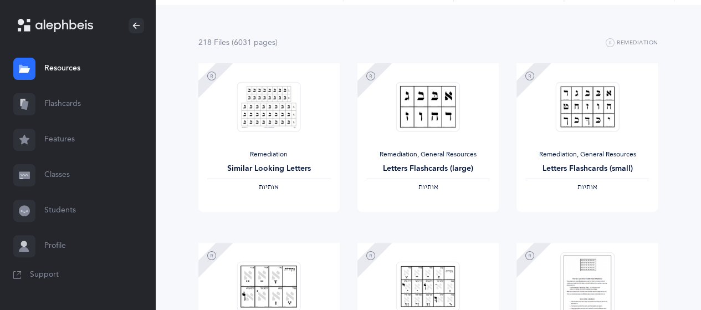
scroll to position [96, 0]
click at [587, 183] on span "‫אותיות‬" at bounding box center [588, 186] width 20 height 8
click at [584, 221] on span "View" at bounding box center [588, 222] width 18 height 10
click at [602, 115] on img at bounding box center [588, 106] width 64 height 50
click at [587, 226] on span "View" at bounding box center [588, 222] width 18 height 10
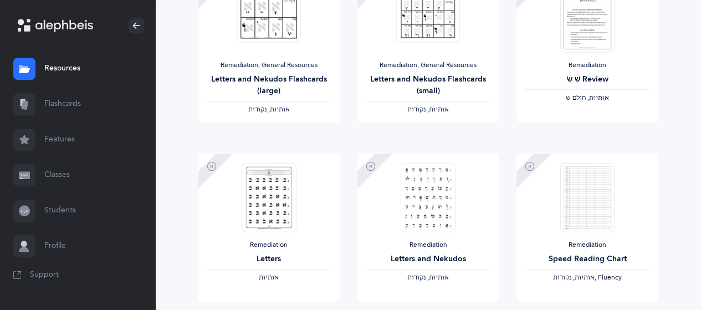
scroll to position [365, 0]
click at [262, 199] on img at bounding box center [269, 195] width 54 height 69
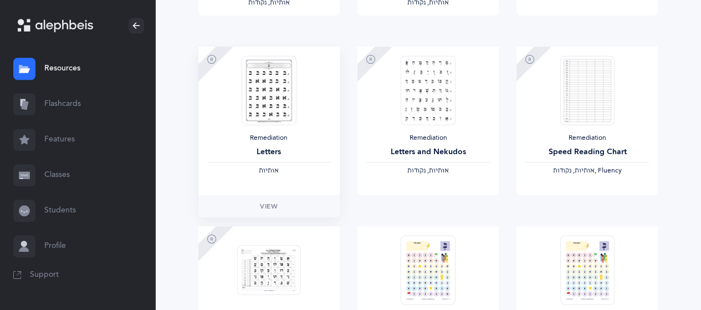
scroll to position [470, 0]
click at [274, 207] on span "View" at bounding box center [269, 207] width 18 height 10
click at [585, 212] on link "View" at bounding box center [587, 207] width 141 height 22
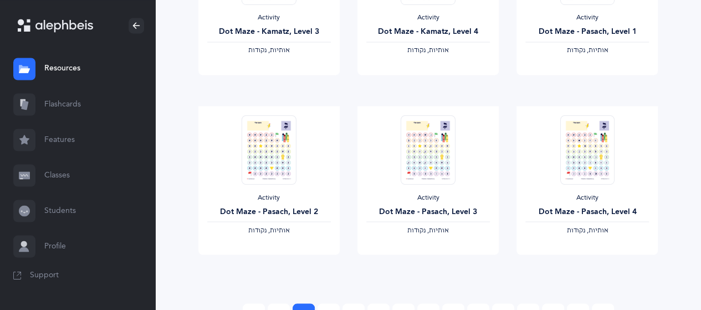
scroll to position [1010, 0]
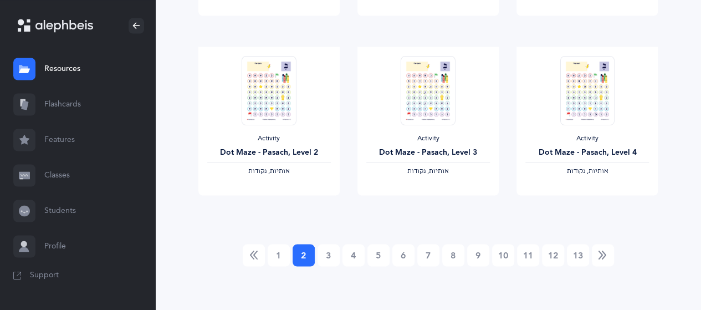
click at [54, 73] on link "Resources" at bounding box center [77, 68] width 155 height 35
click at [61, 72] on link "Resources" at bounding box center [77, 68] width 155 height 35
click at [19, 67] on icon at bounding box center [23, 69] width 9 height 8
click at [19, 68] on icon at bounding box center [23, 69] width 9 height 8
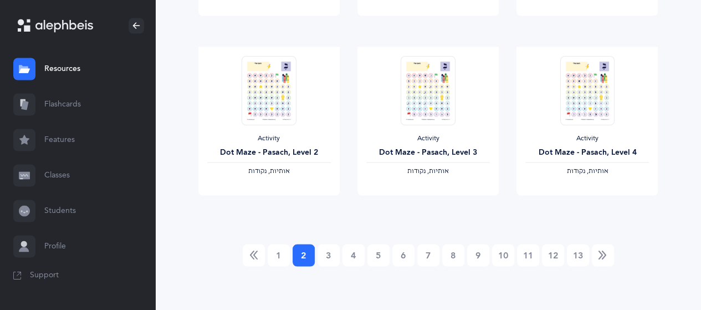
click at [68, 70] on link "Resources" at bounding box center [77, 68] width 155 height 35
click at [65, 145] on link "Features" at bounding box center [77, 139] width 155 height 35
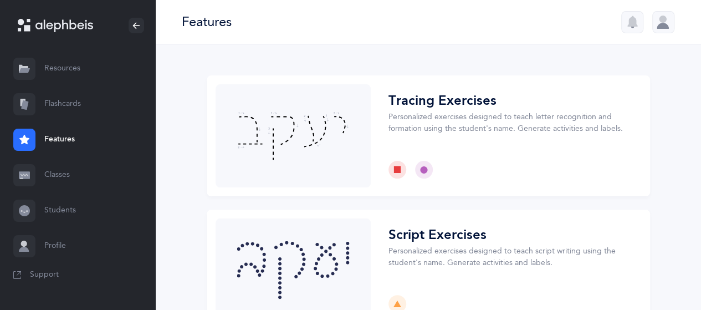
click at [71, 72] on link "Resources" at bounding box center [77, 68] width 155 height 35
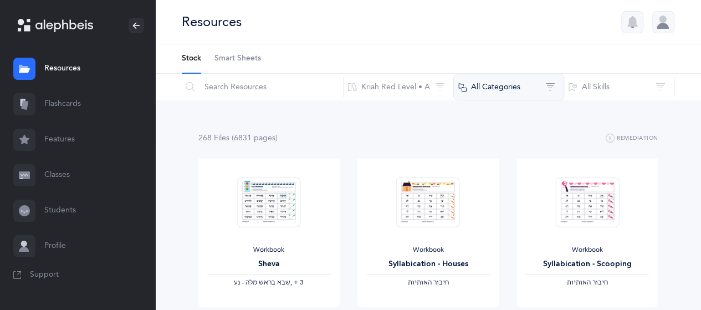
click at [556, 80] on button "All Categories" at bounding box center [509, 87] width 111 height 27
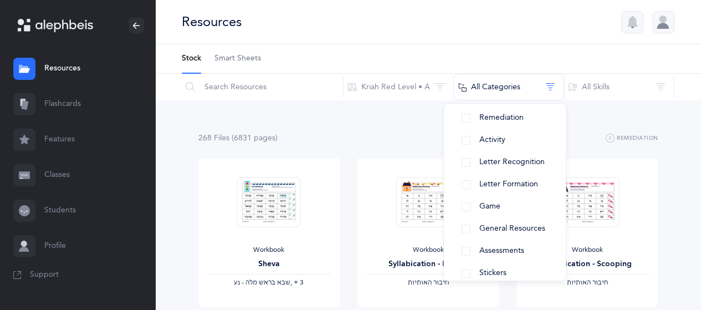
scroll to position [133, 0]
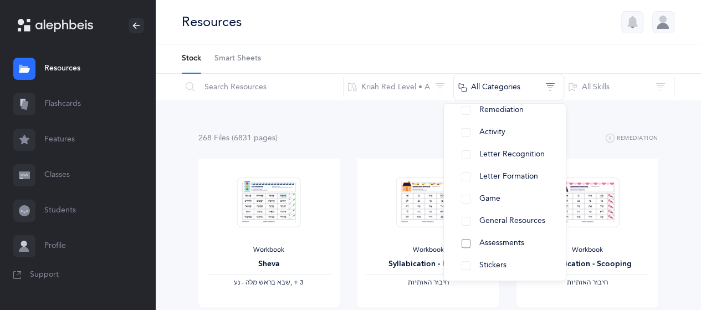
click at [466, 241] on button "Assessments" at bounding box center [505, 243] width 104 height 22
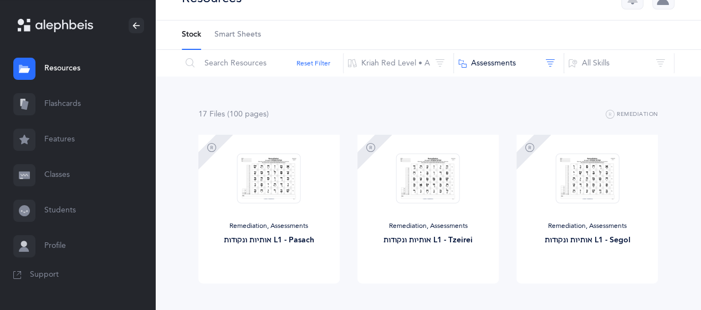
scroll to position [0, 0]
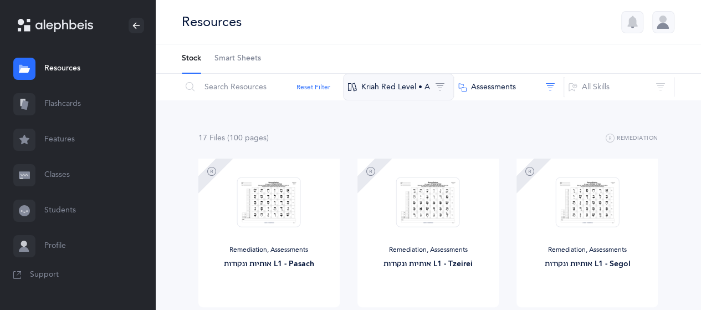
click at [433, 90] on button "Kriah Red Level • A" at bounding box center [398, 87] width 111 height 27
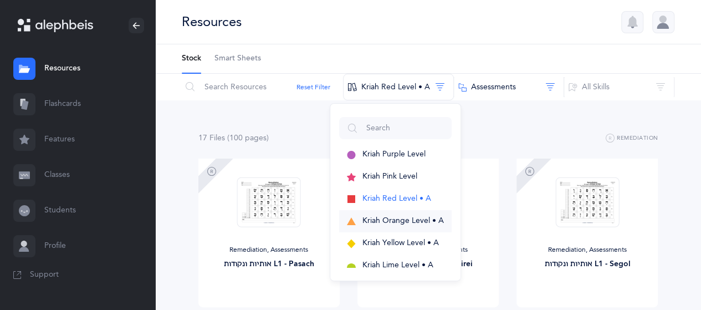
click at [426, 225] on button "Kriah Orange Level • A" at bounding box center [395, 221] width 113 height 22
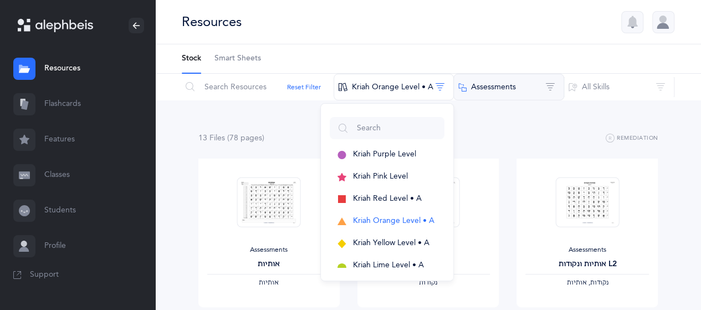
click at [550, 92] on button "Assessments" at bounding box center [509, 87] width 111 height 27
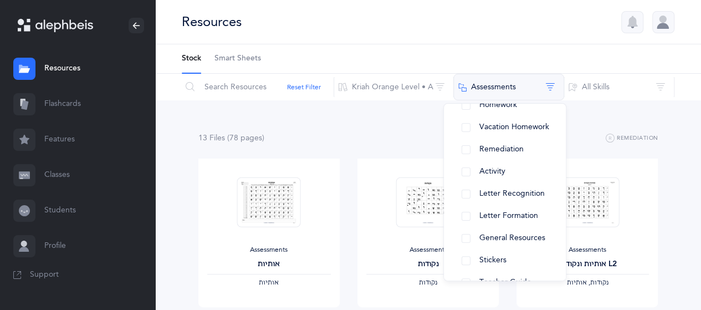
scroll to position [137, 0]
click at [463, 263] on button "Teacher Guide" at bounding box center [505, 261] width 104 height 22
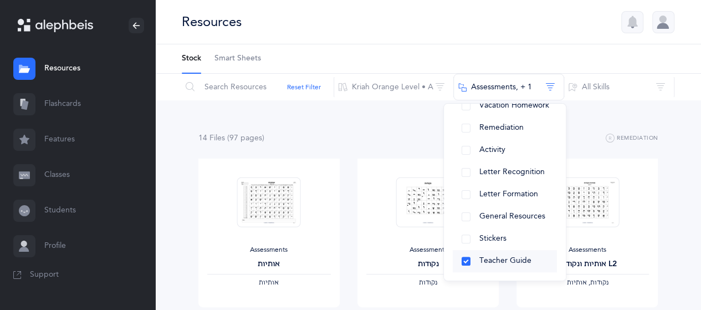
click at [510, 267] on button "Teacher Guide" at bounding box center [505, 261] width 104 height 22
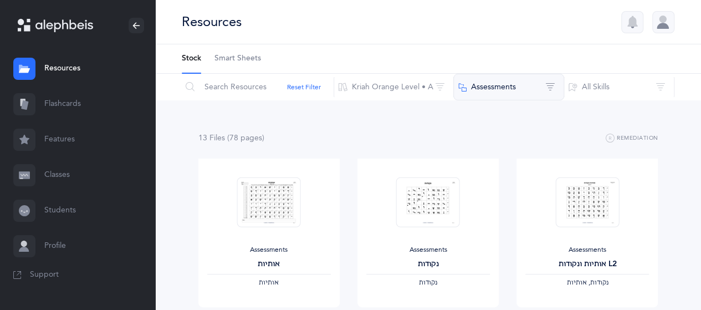
click at [547, 93] on button "Assessments" at bounding box center [509, 87] width 111 height 27
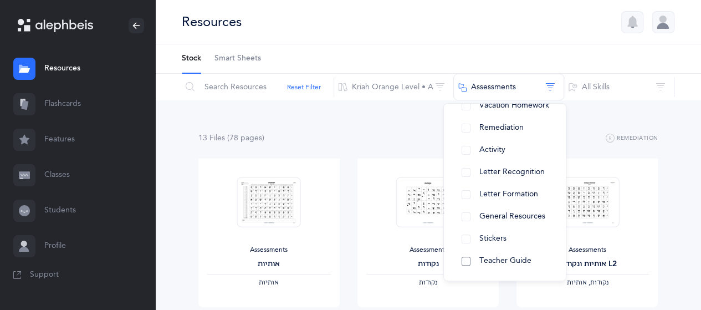
click at [467, 264] on button "Teacher Guide" at bounding box center [505, 261] width 104 height 22
click at [517, 263] on span "Teacher Guide" at bounding box center [506, 260] width 52 height 9
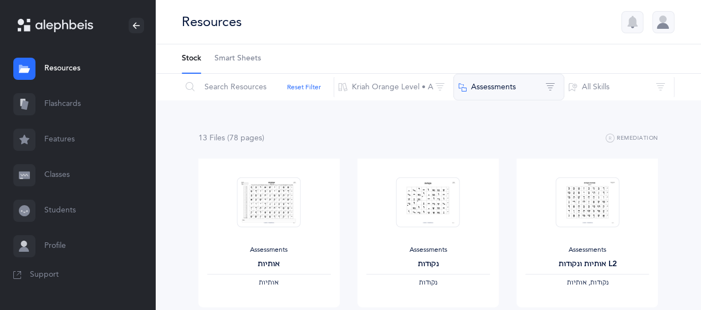
click at [541, 96] on button "Assessments" at bounding box center [509, 87] width 111 height 27
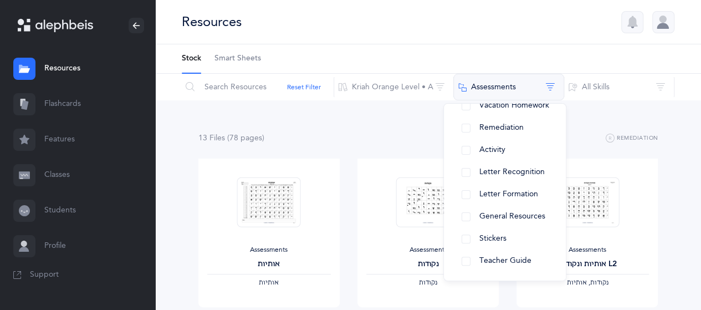
scroll to position [0, 0]
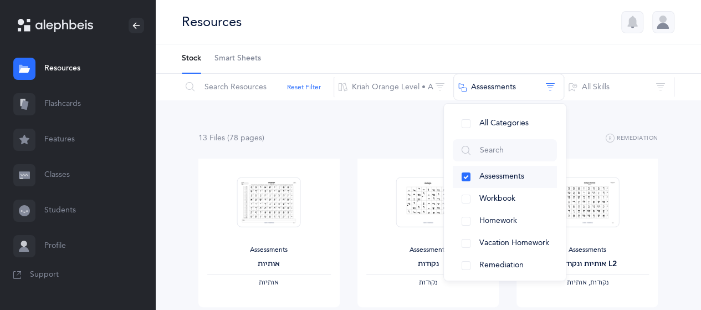
click at [466, 176] on button "Assessments" at bounding box center [505, 177] width 104 height 22
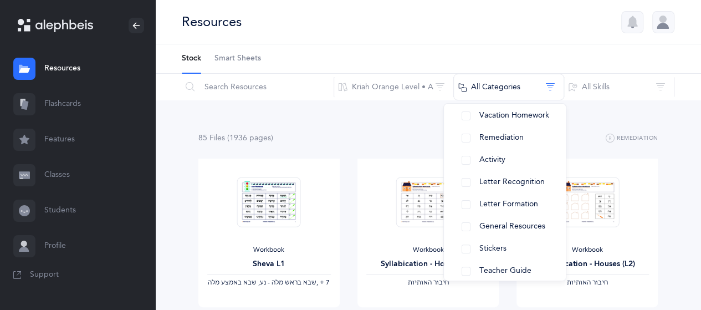
scroll to position [137, 0]
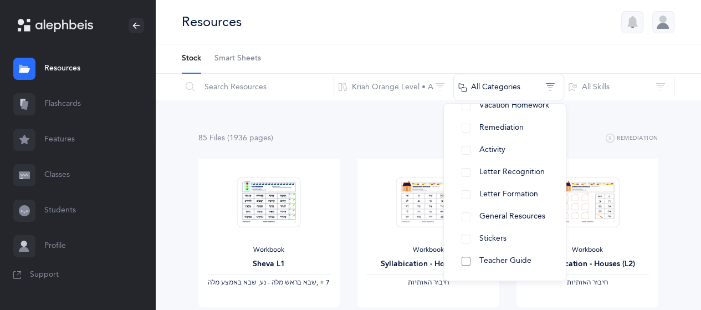
click at [468, 263] on button "Teacher Guide" at bounding box center [505, 261] width 104 height 22
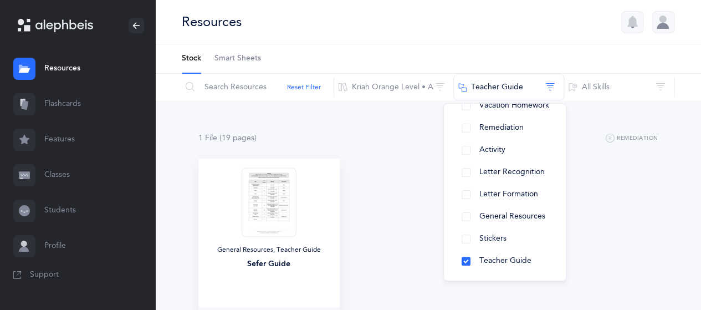
click at [269, 215] on img at bounding box center [269, 201] width 54 height 69
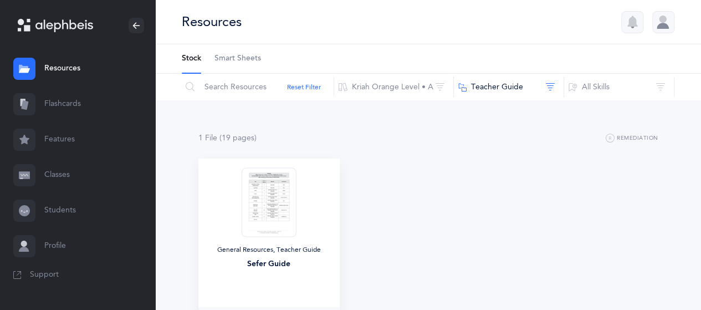
click at [264, 200] on img at bounding box center [269, 201] width 54 height 69
click at [291, 262] on div "Sefer Guide" at bounding box center [269, 264] width 124 height 12
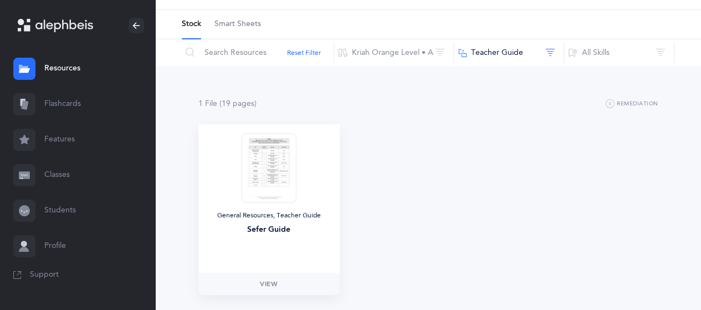
scroll to position [72, 0]
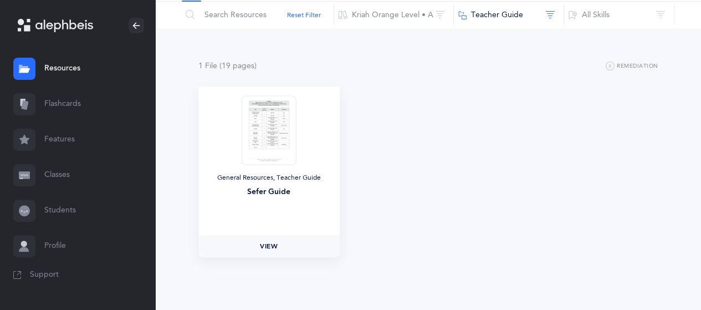
click at [278, 255] on link "View" at bounding box center [268, 246] width 141 height 22
